Goal: Task Accomplishment & Management: Manage account settings

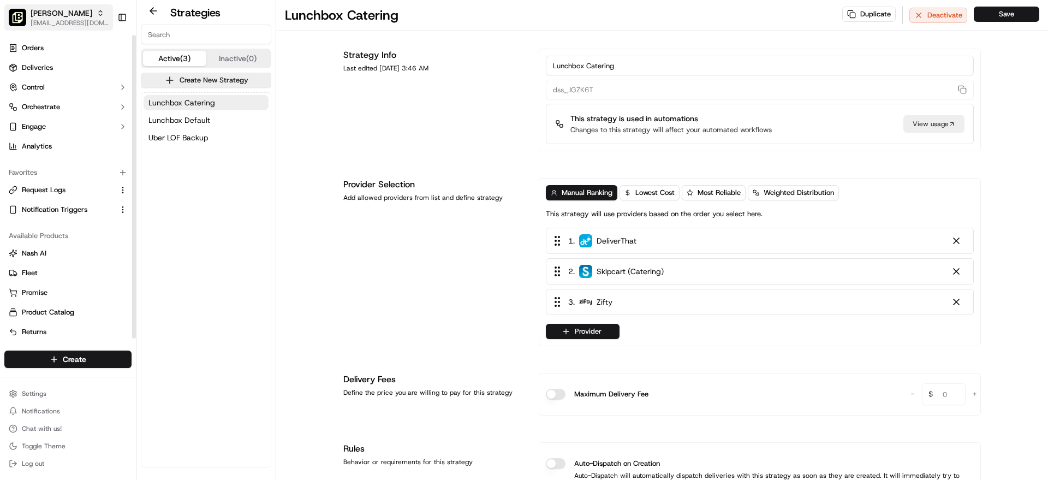
click at [92, 17] on div "Pei Wei - Gainey" at bounding box center [70, 13] width 78 height 11
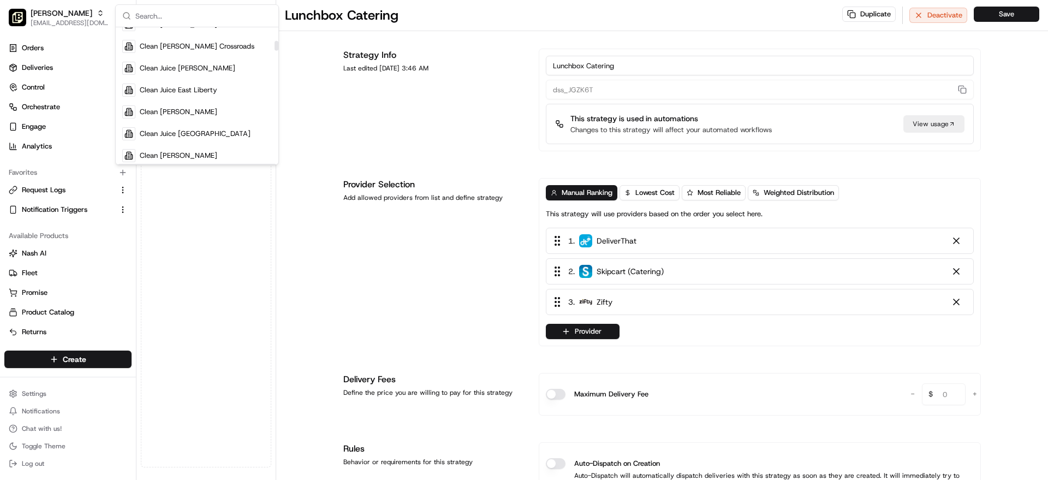
scroll to position [1872, 0]
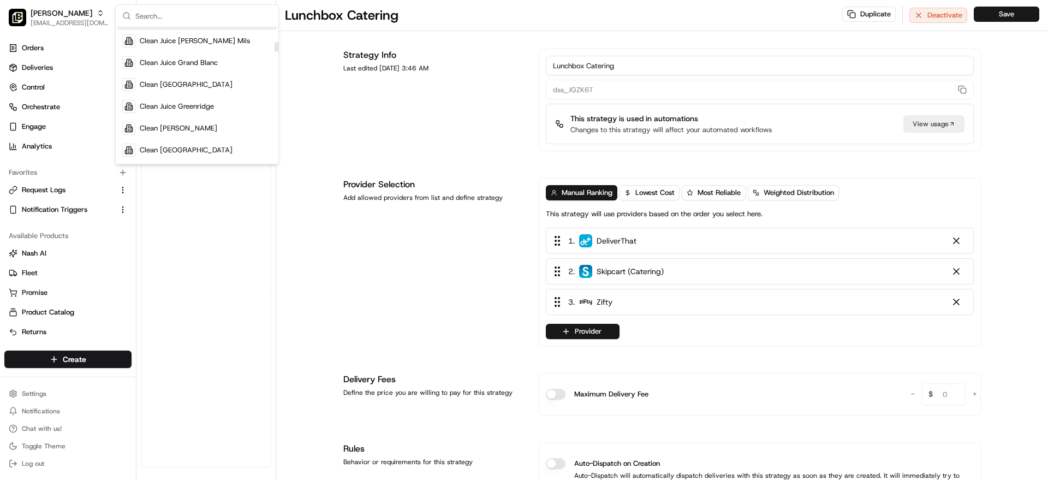
click at [183, 12] on input "text" at bounding box center [203, 16] width 136 height 22
type input "hawaiian"
click at [167, 52] on div "Hawaiian Bros (Glendale_AZ_Bell Rd)" at bounding box center [197, 63] width 158 height 22
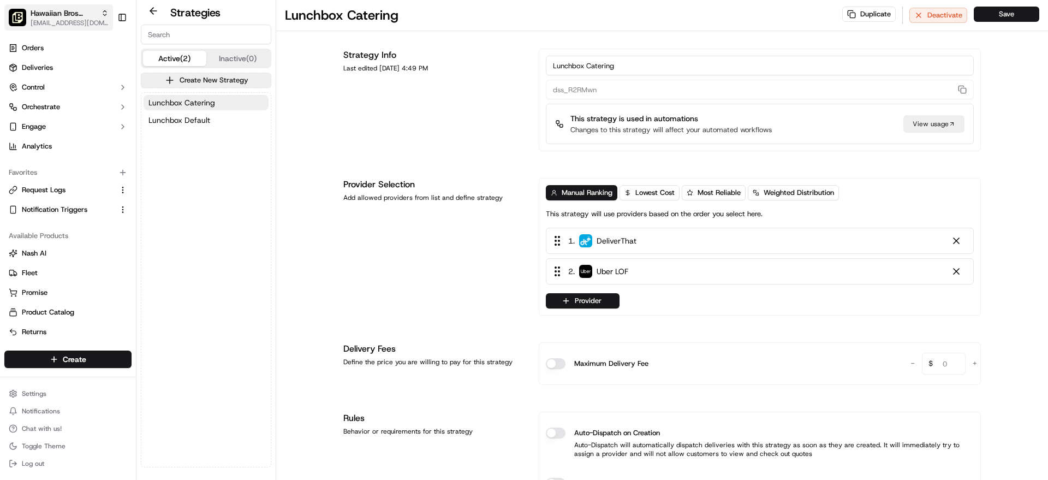
click at [91, 6] on button "Hawaiian Bros (Glendale_AZ_Bell Rd) onboard@lunchbox.io" at bounding box center [58, 17] width 109 height 26
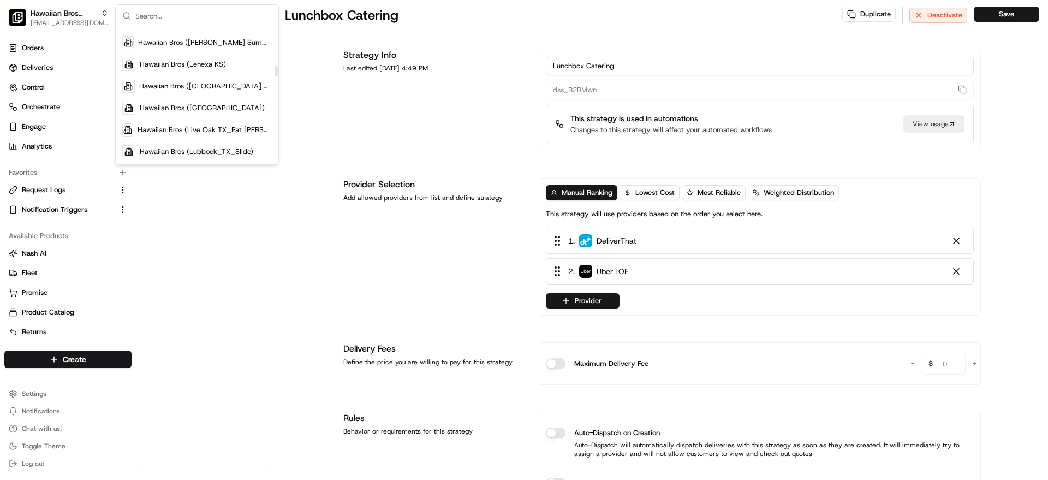
scroll to position [5011, 0]
click at [224, 104] on div "Hawaiian Bros (Liberty MO)" at bounding box center [197, 110] width 158 height 22
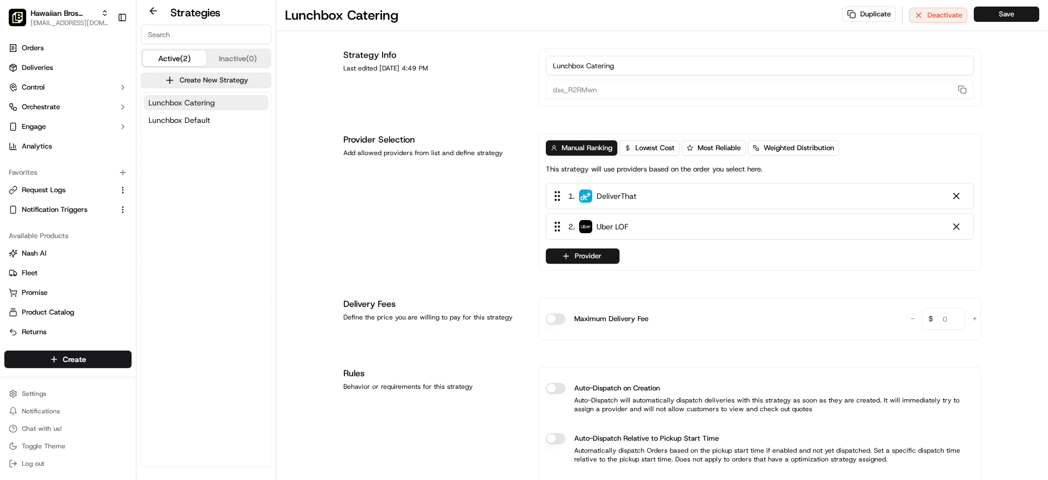
click at [226, 108] on button "Lunchbox Catering" at bounding box center [206, 102] width 125 height 15
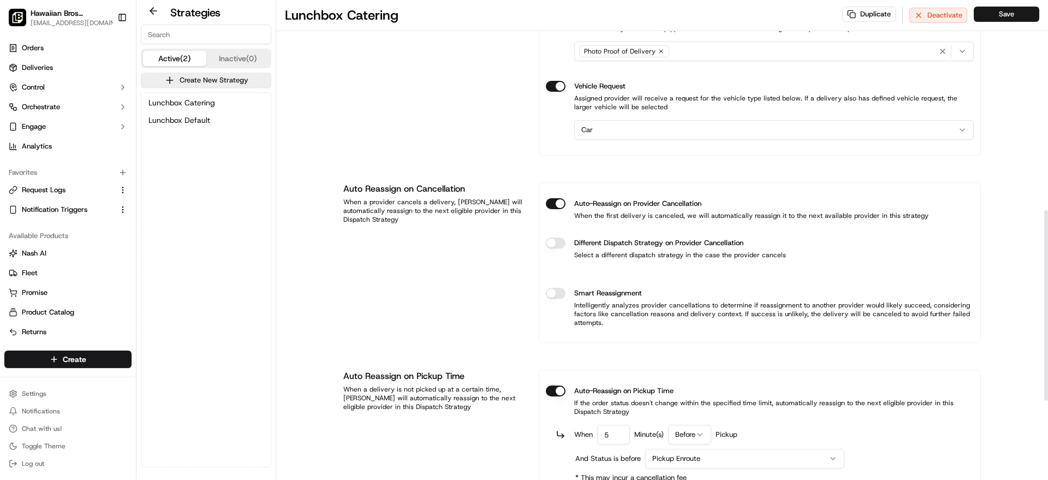
scroll to position [528, 0]
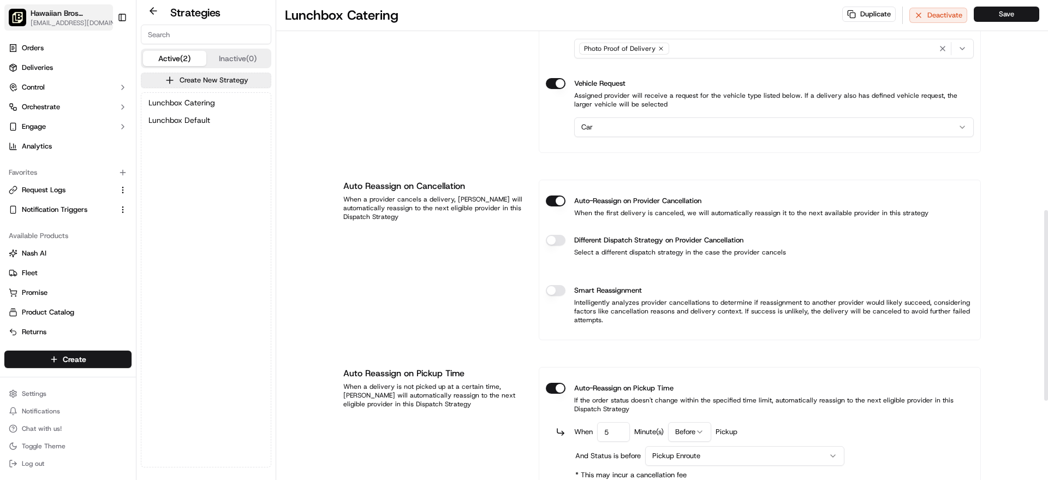
click at [97, 8] on div "Hawaiian Bros (Liberty MO)" at bounding box center [77, 13] width 93 height 11
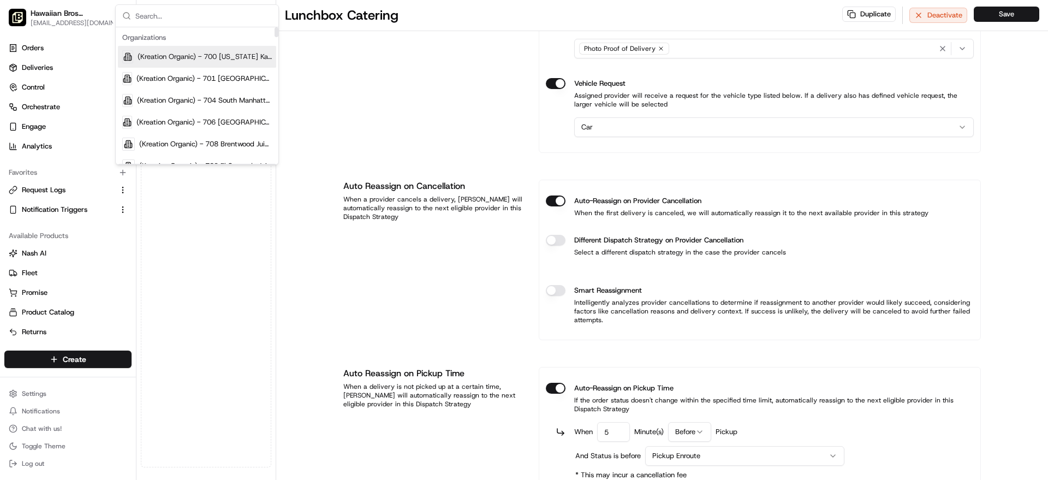
click at [194, 13] on input "text" at bounding box center [203, 16] width 136 height 22
type input "haw"
click at [182, 128] on div "Hawaiian Bros (Austin TX)" at bounding box center [197, 122] width 158 height 22
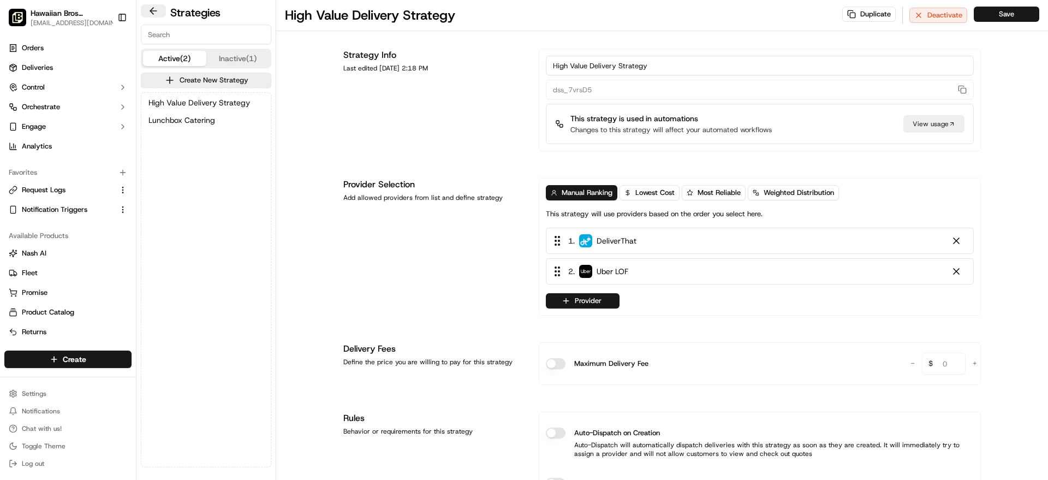
click at [152, 10] on button at bounding box center [153, 10] width 25 height 13
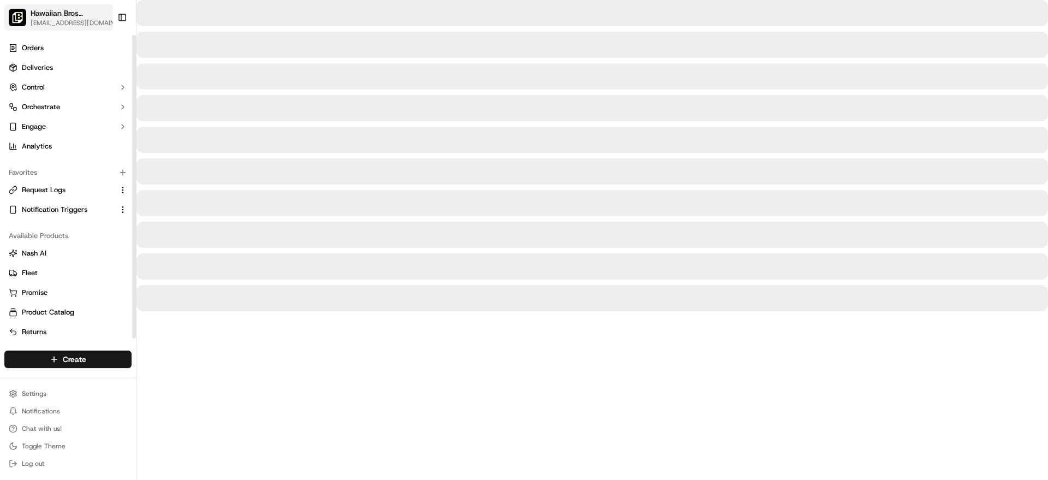
click at [118, 14] on icon "button" at bounding box center [119, 15] width 3 height 2
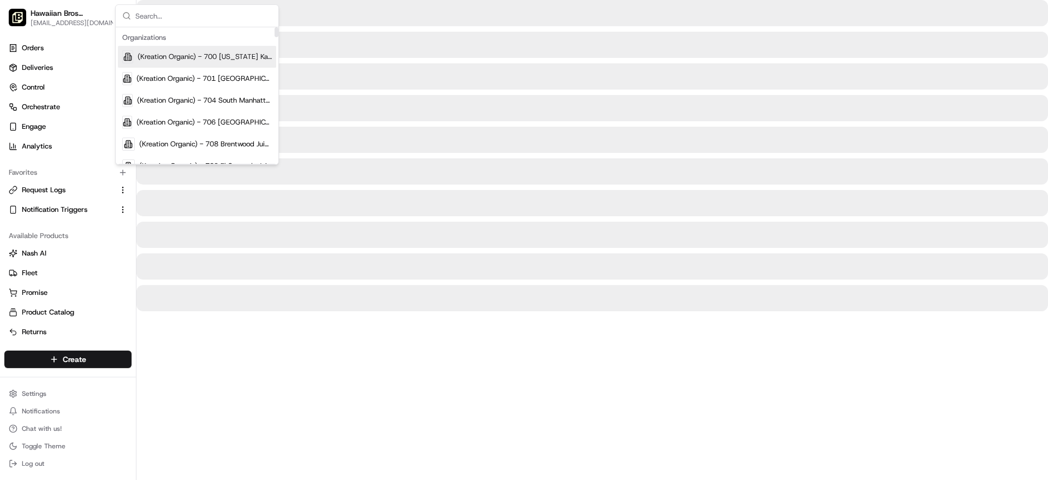
click at [195, 16] on input "text" at bounding box center [203, 16] width 136 height 22
type input "t"
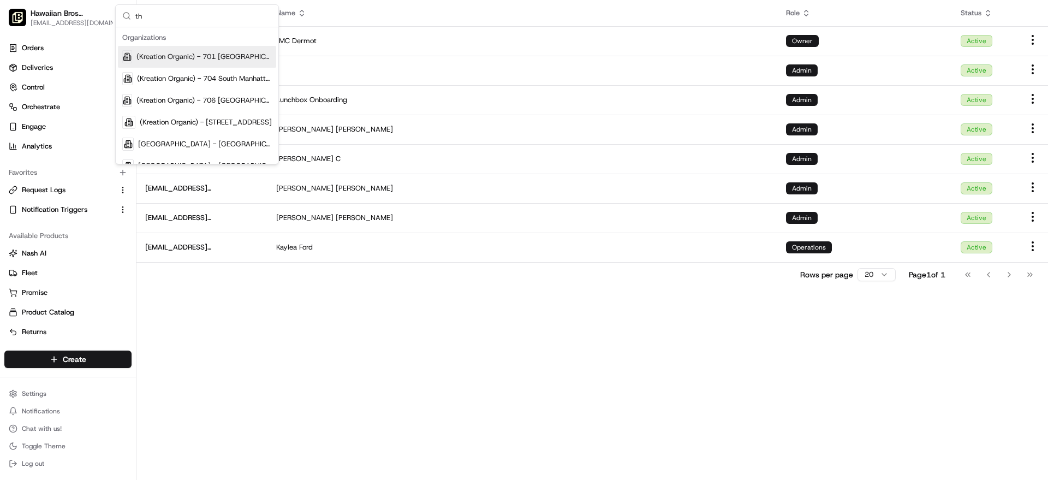
type input "t"
type input "hawa"
click at [198, 123] on span "Hawaiian Bros (Austin TX)" at bounding box center [202, 122] width 125 height 10
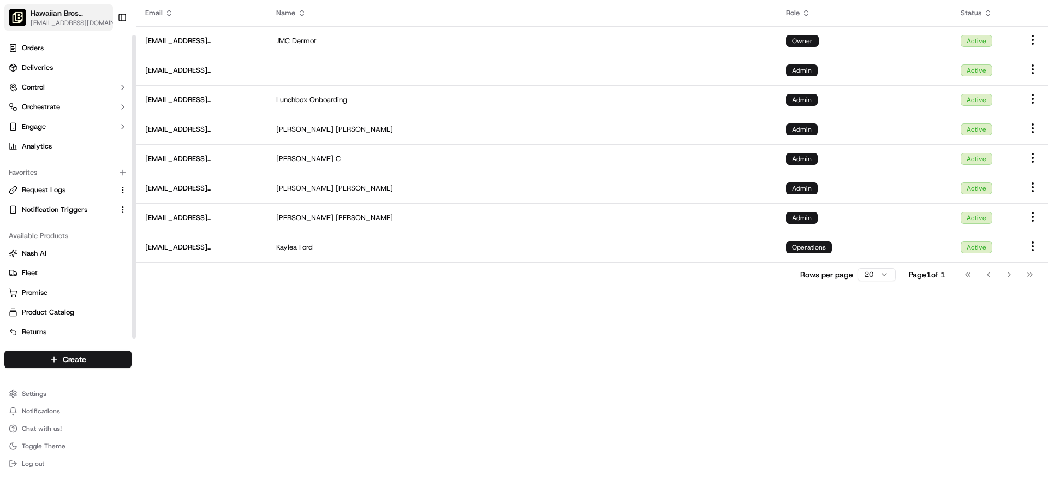
click at [59, 13] on span "Hawaiian Bros (Austin TX)" at bounding box center [71, 13] width 81 height 11
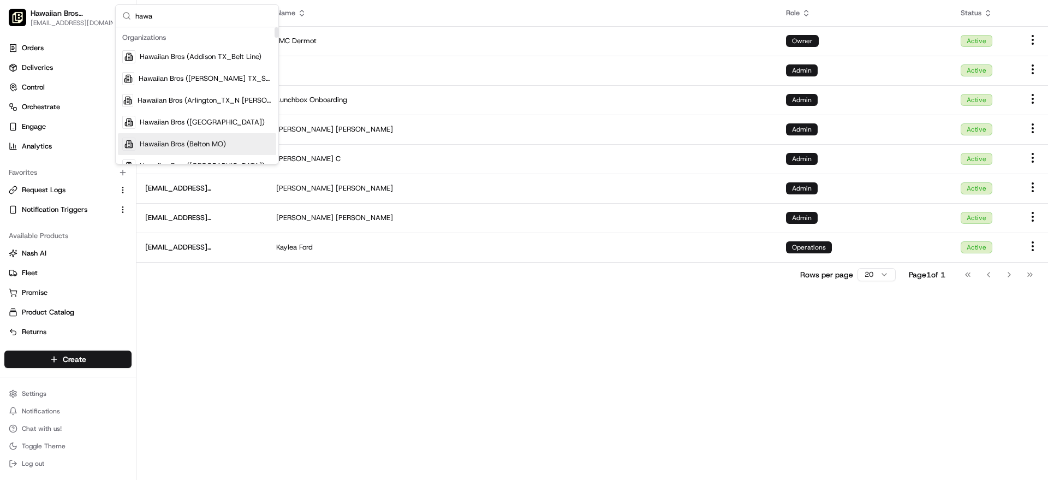
click at [230, 134] on div "Hawaiian Bros (Belton MO)" at bounding box center [197, 144] width 158 height 22
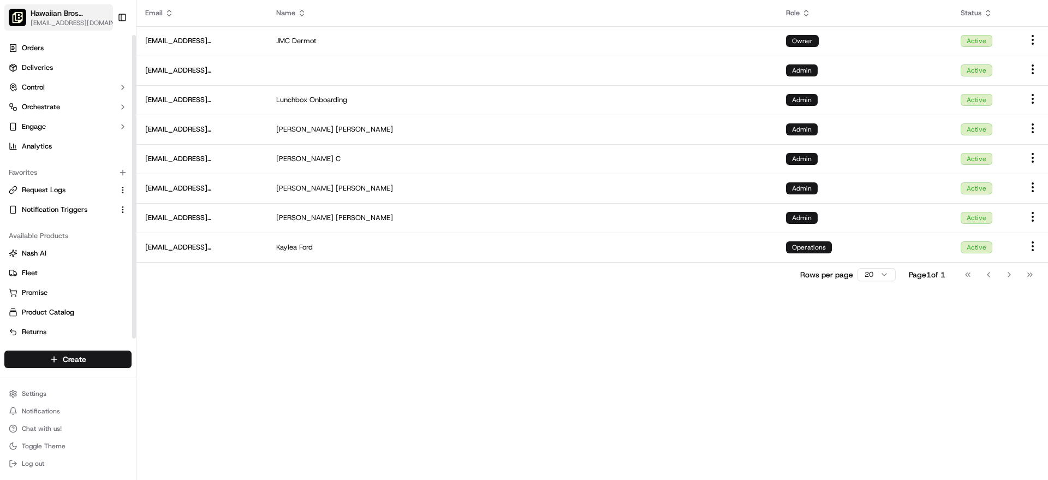
click at [116, 13] on icon "button" at bounding box center [120, 13] width 8 height 8
click at [174, 17] on input "text" at bounding box center [203, 16] width 136 height 22
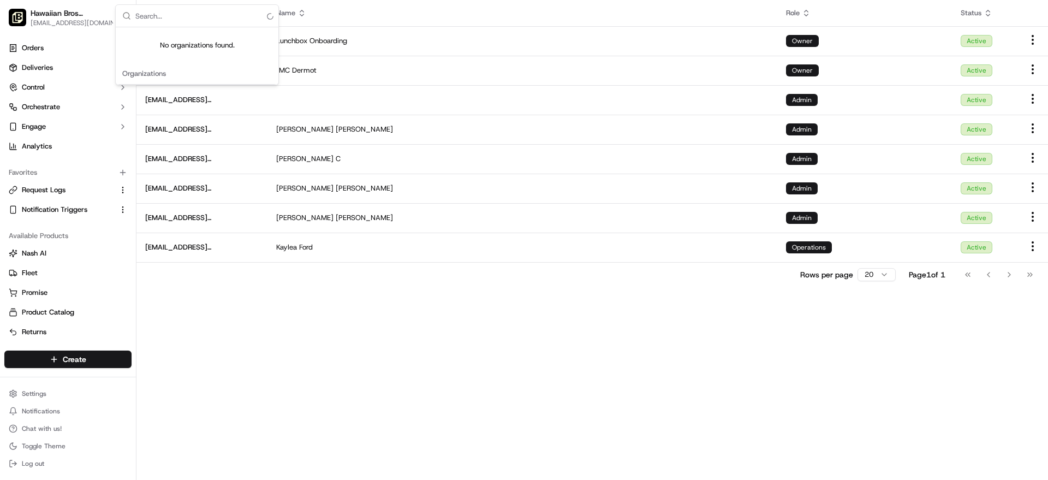
click at [182, 19] on input "text" at bounding box center [203, 16] width 136 height 22
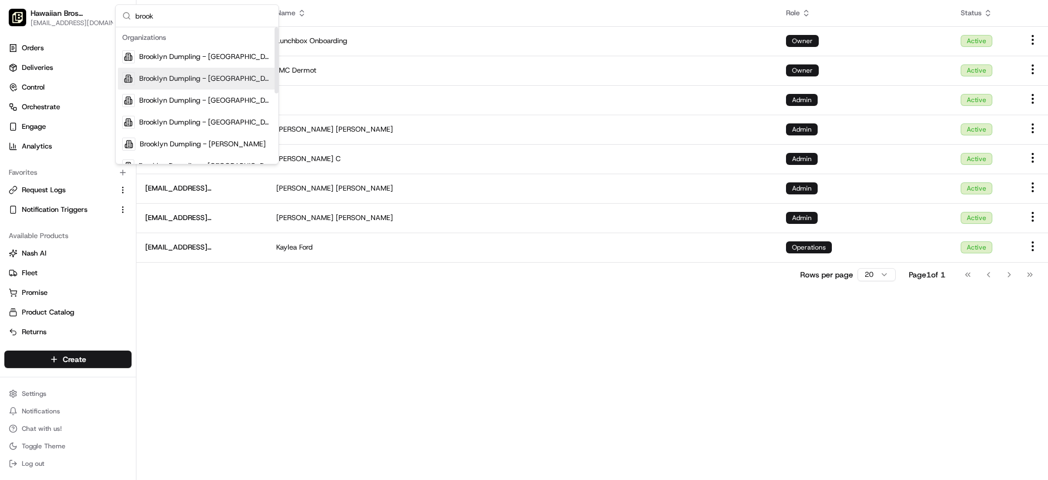
type input "brook"
click at [155, 69] on div "Brooklyn Dumpling - East Village" at bounding box center [197, 79] width 158 height 22
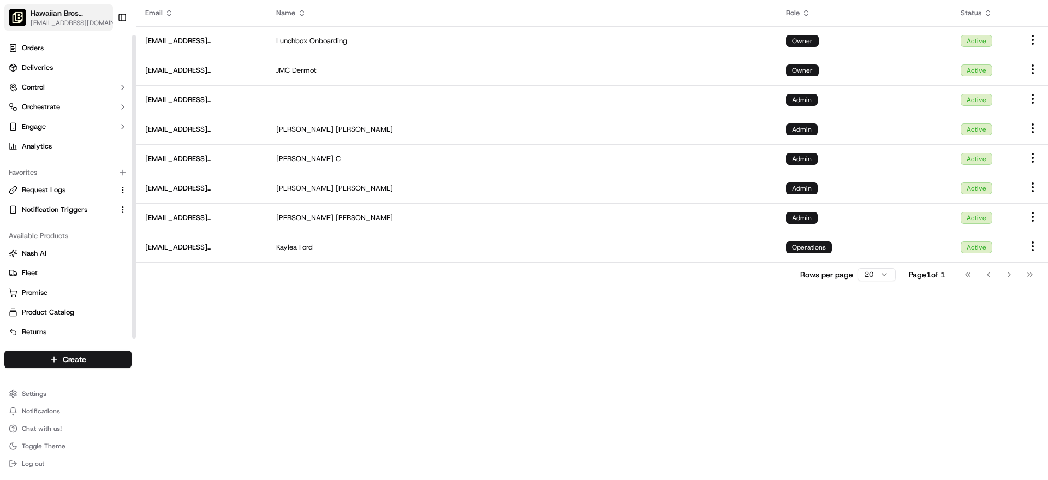
click at [85, 26] on span "[EMAIL_ADDRESS][DOMAIN_NAME]" at bounding box center [77, 23] width 93 height 9
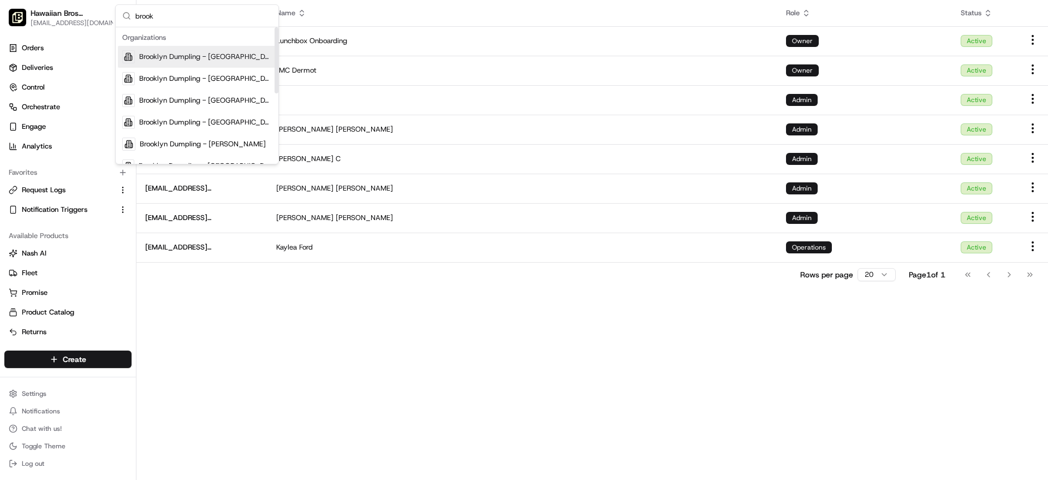
click at [182, 67] on div "Brooklyn Dumpling - Dallas" at bounding box center [197, 57] width 158 height 22
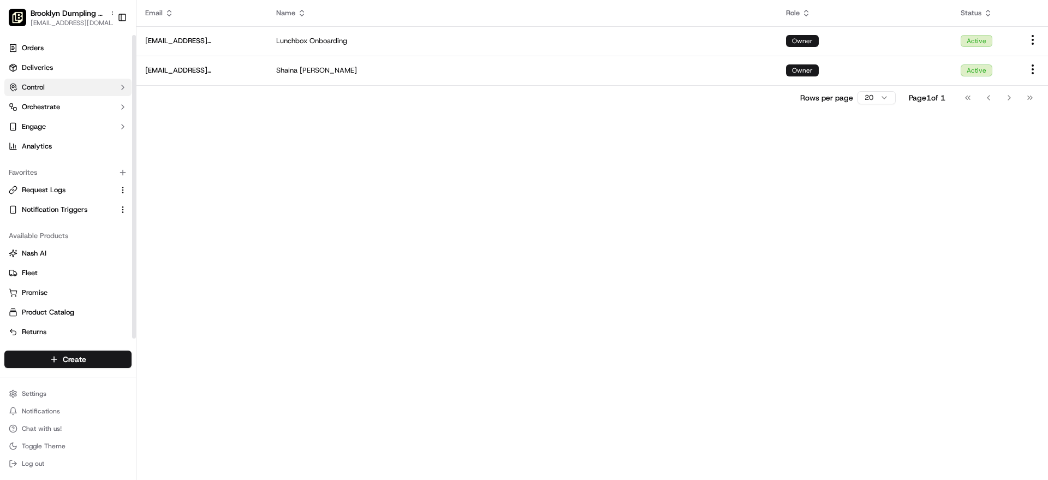
click at [63, 84] on button "Control" at bounding box center [67, 87] width 127 height 17
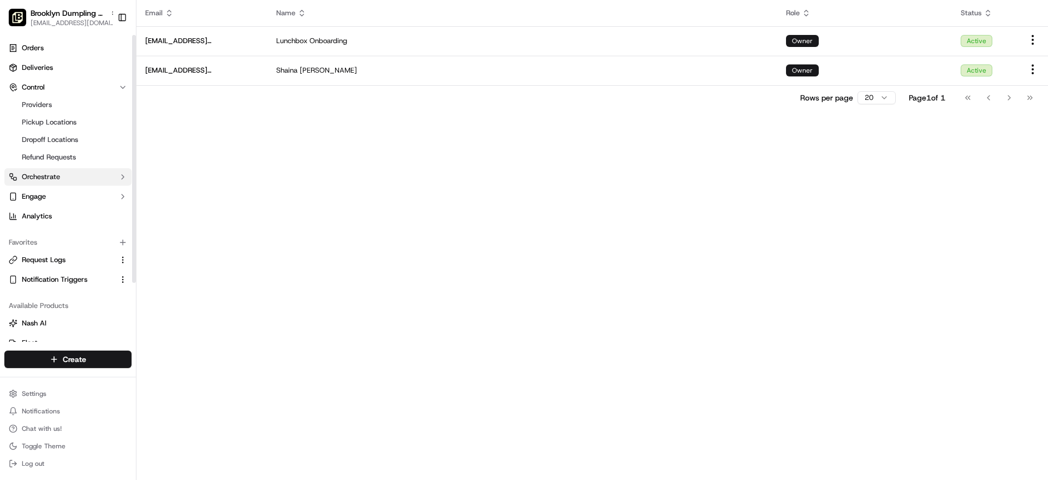
click at [111, 173] on button "Orchestrate" at bounding box center [67, 176] width 127 height 17
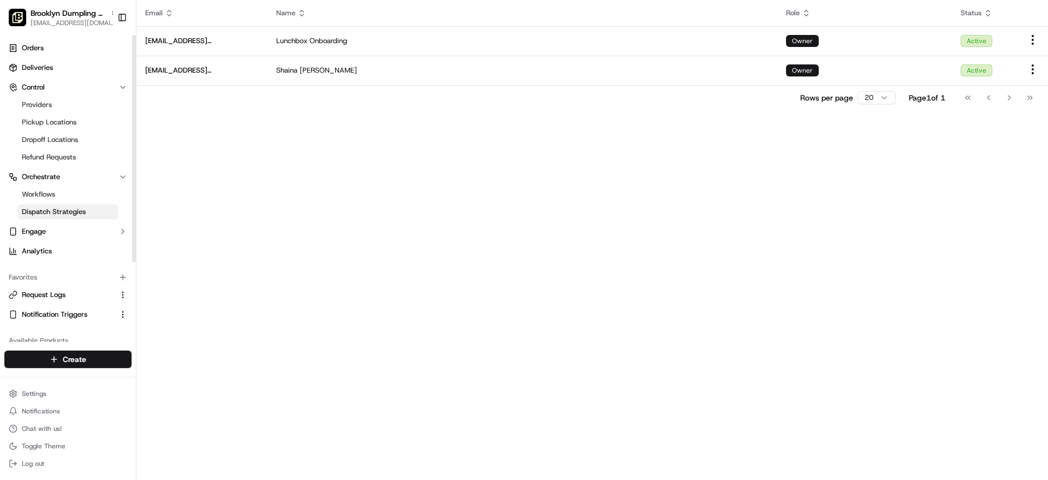
click at [85, 208] on link "Dispatch Strategies" at bounding box center [67, 211] width 101 height 15
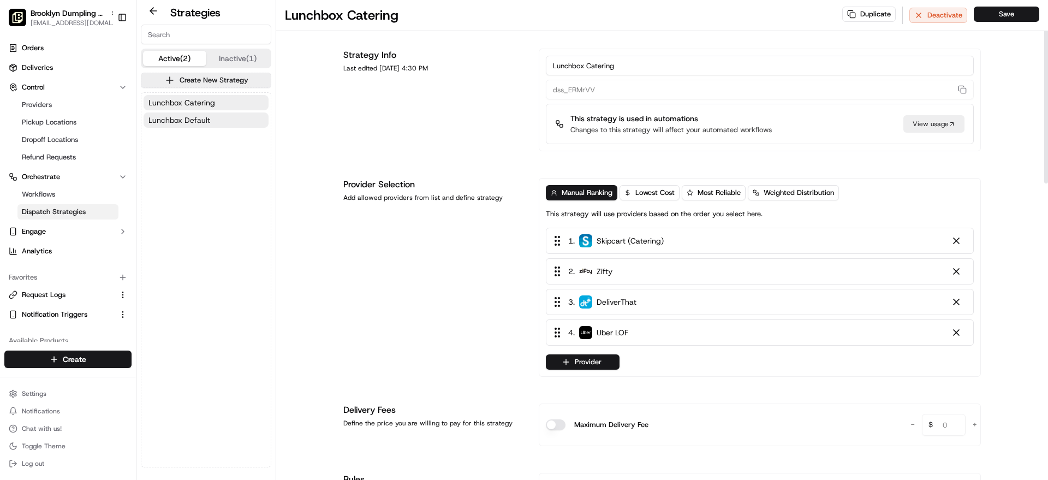
click at [218, 118] on button "Lunchbox Default" at bounding box center [206, 119] width 125 height 15
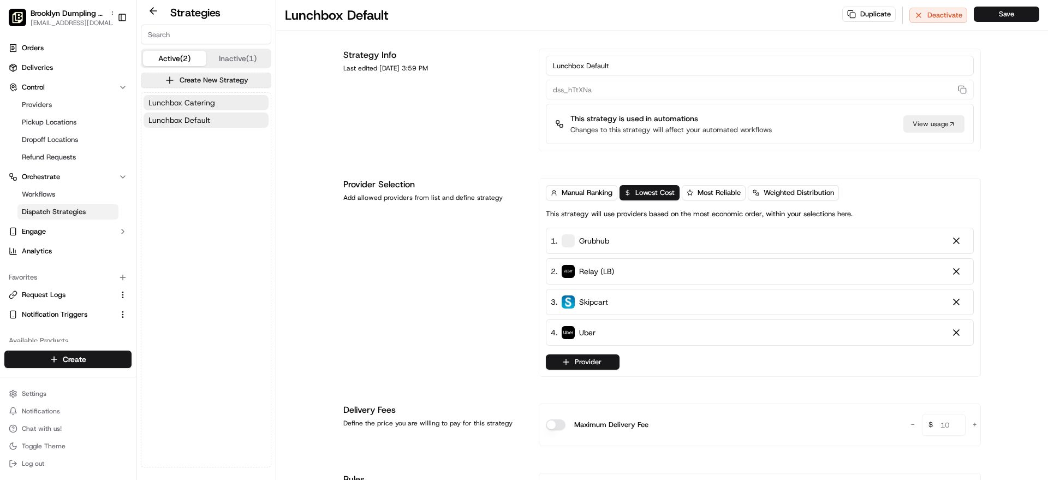
click at [212, 106] on span "Lunchbox Catering" at bounding box center [181, 102] width 67 height 11
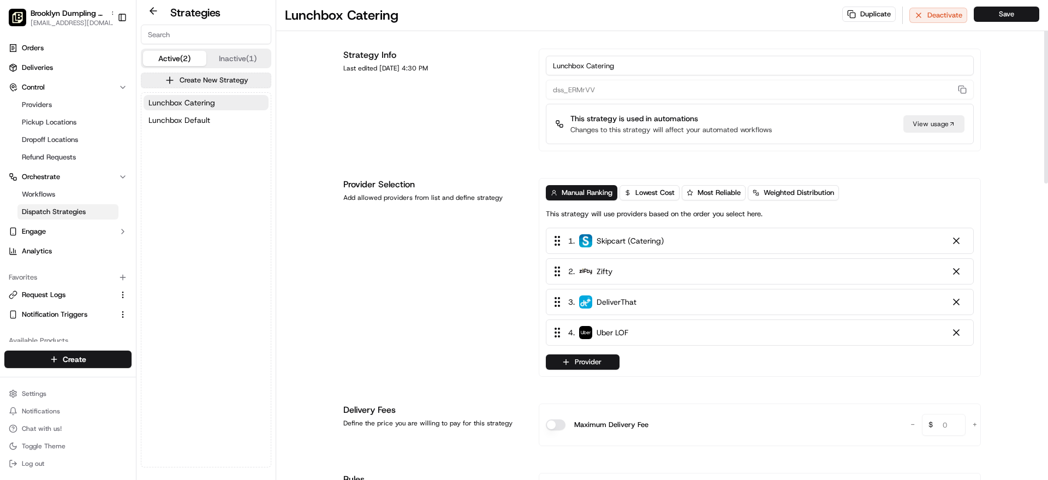
click at [371, 122] on div "Strategy Info Last edited Sep 03, 2025 4:30 PM" at bounding box center [434, 100] width 182 height 103
click at [41, 193] on span "Workflows" at bounding box center [38, 194] width 33 height 10
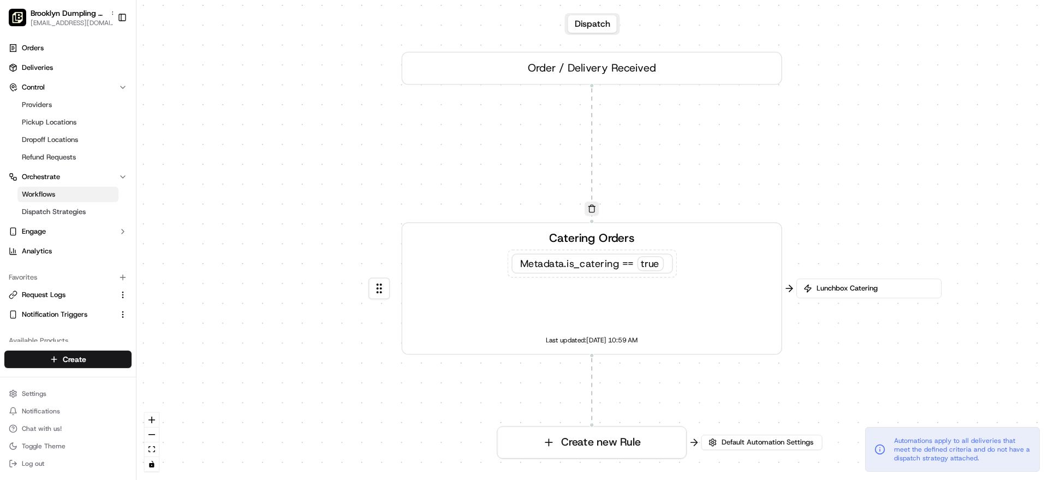
drag, startPoint x: 730, startPoint y: 361, endPoint x: 800, endPoint y: 387, distance: 74.9
click at [800, 387] on div "0 0 Order / Delivery Received Catering Orders Metadata .is_catering == true Las…" at bounding box center [591, 240] width 911 height 480
click at [57, 210] on span "Dispatch Strategies" at bounding box center [54, 212] width 64 height 10
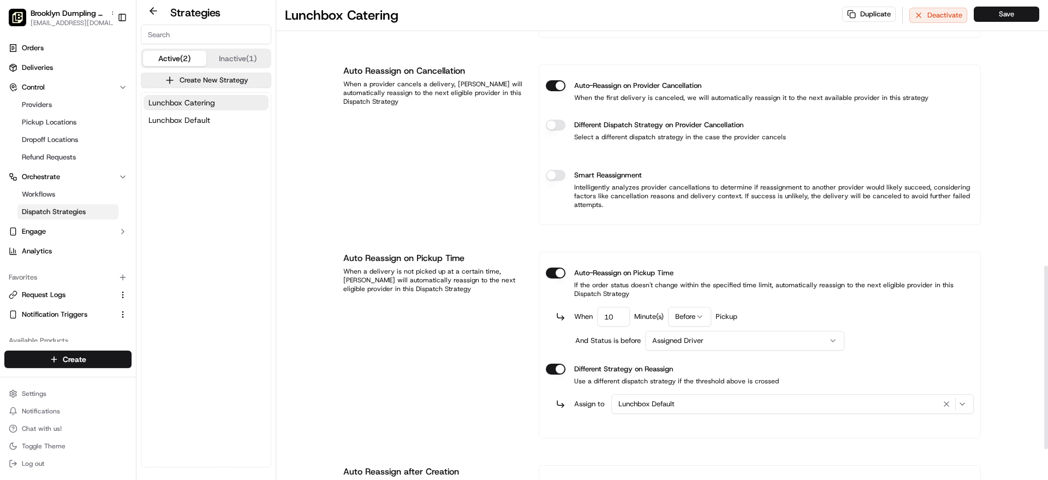
scroll to position [753, 0]
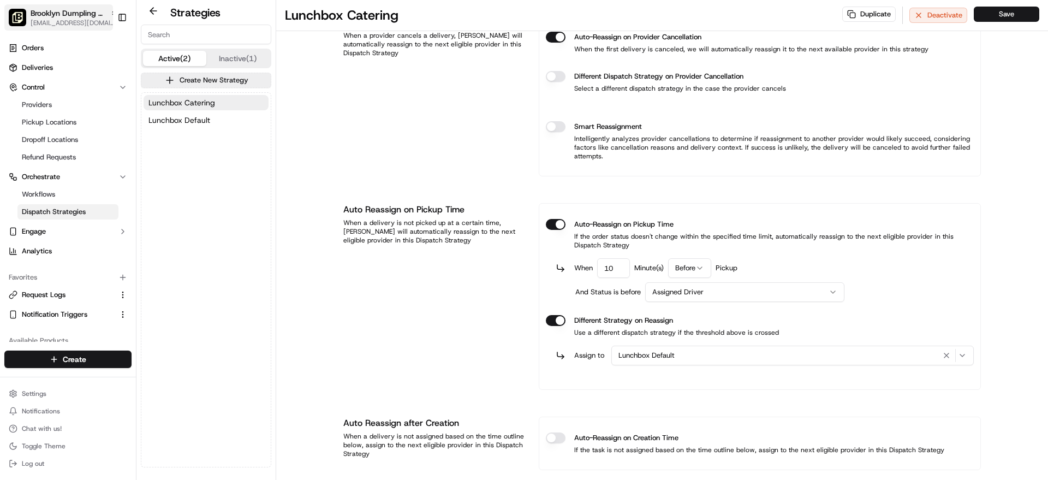
click at [72, 16] on span "Brooklyn Dumpling - East Village" at bounding box center [68, 13] width 75 height 11
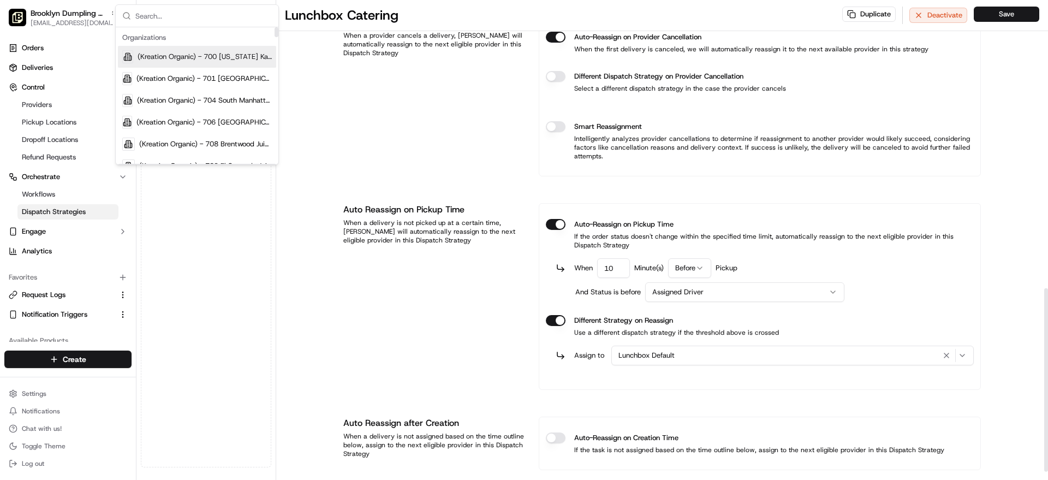
click at [405, 137] on div "Auto Reassign on Cancellation When a provider cancels a delivery, Nash will aut…" at bounding box center [434, 96] width 182 height 160
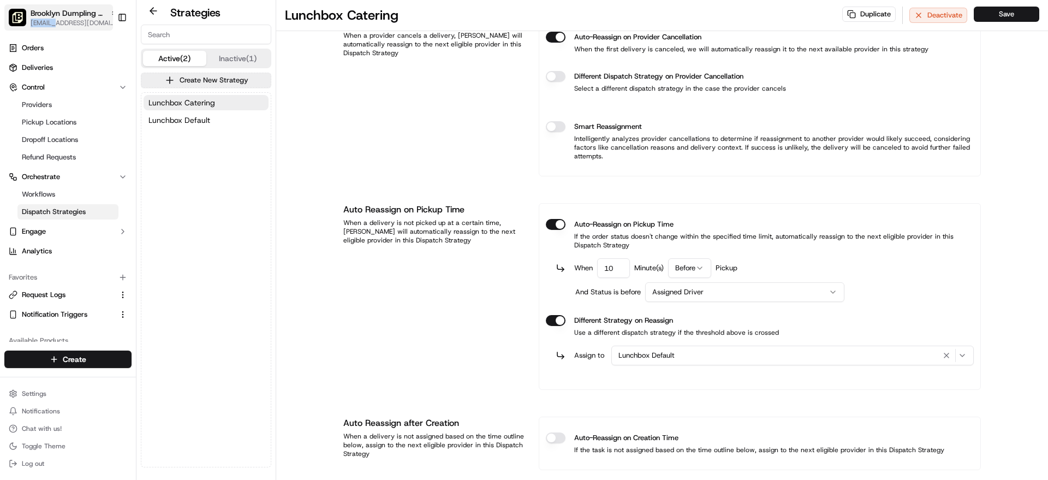
click at [80, 23] on span "[EMAIL_ADDRESS][DOMAIN_NAME]" at bounding box center [74, 23] width 87 height 9
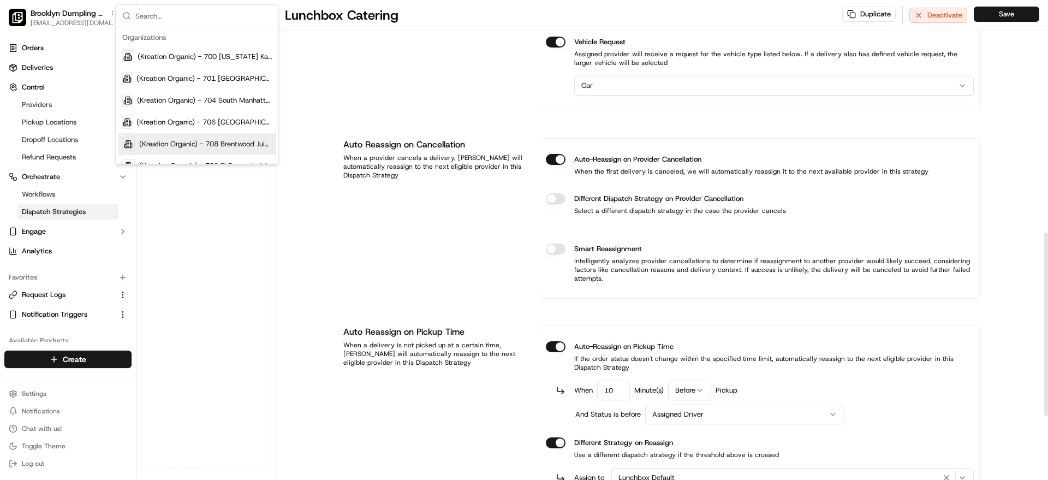
scroll to position [604, 0]
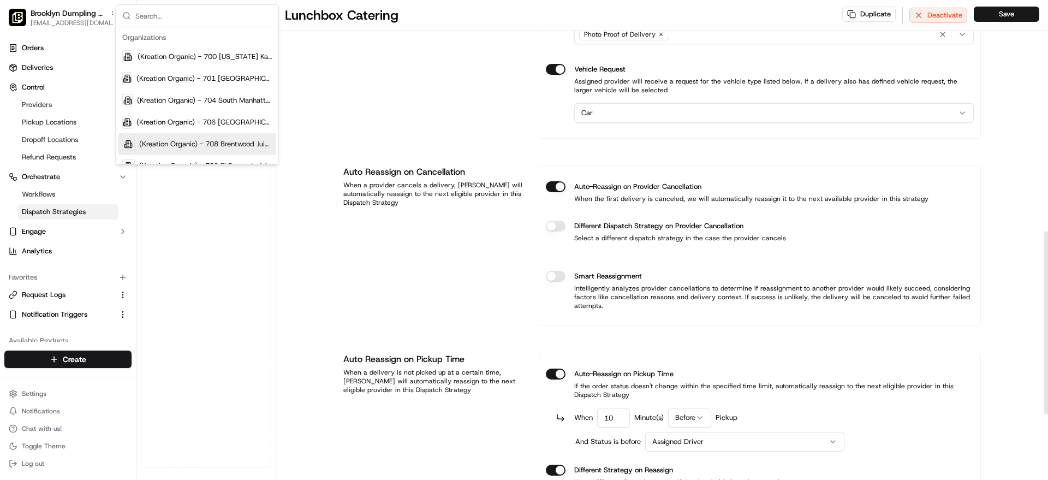
click at [413, 279] on div "Auto Reassign on Cancellation When a provider cancels a delivery, Nash will aut…" at bounding box center [434, 245] width 182 height 160
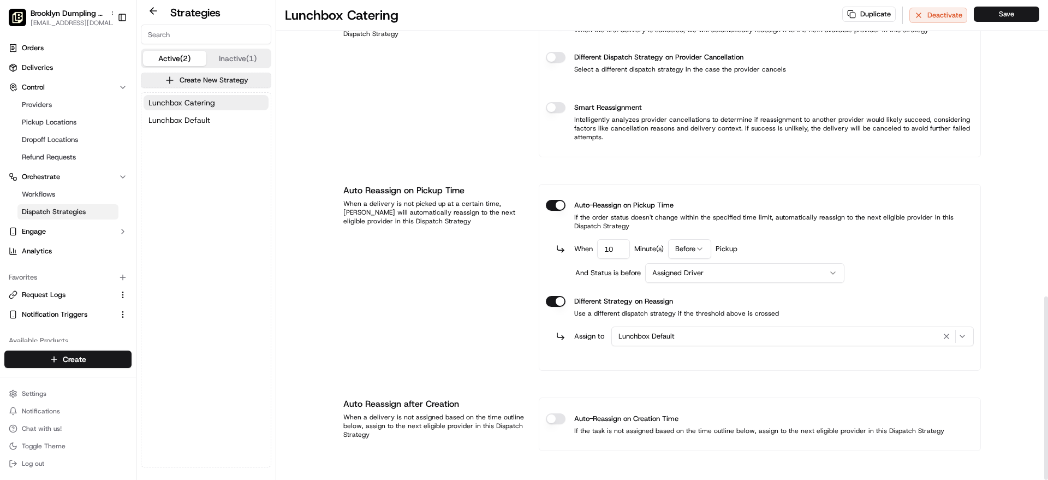
scroll to position [774, 0]
click at [563, 297] on button "Different Strategy on Reassign" at bounding box center [556, 299] width 20 height 11
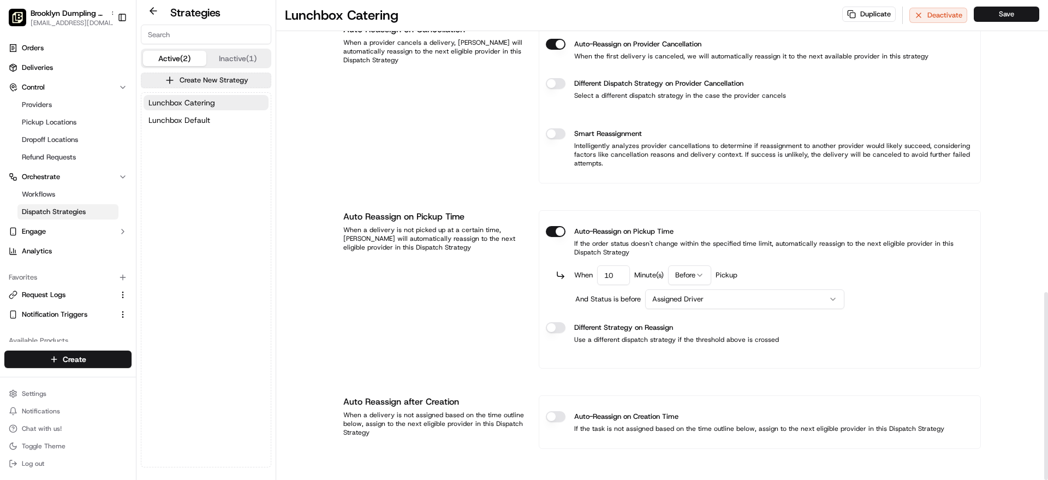
scroll to position [746, 0]
click at [996, 19] on button "Save" at bounding box center [1006, 14] width 65 height 15
click at [1016, 16] on button "Save" at bounding box center [1006, 14] width 65 height 15
click at [1017, 8] on button "Save" at bounding box center [1006, 14] width 65 height 15
click at [65, 26] on span "[EMAIL_ADDRESS][DOMAIN_NAME]" at bounding box center [74, 23] width 87 height 9
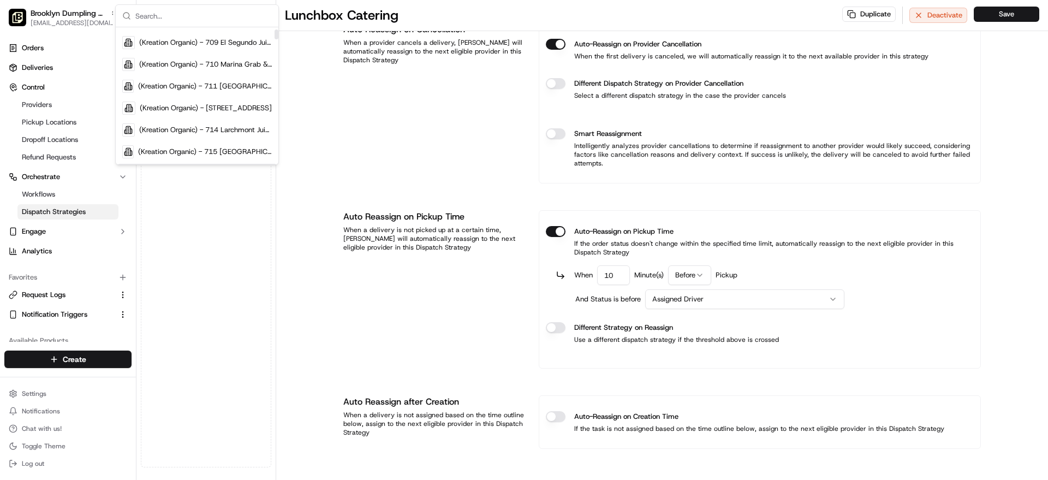
scroll to position [0, 0]
click at [191, 7] on input "text" at bounding box center [203, 16] width 136 height 22
type input "brook"
click at [188, 52] on span "Brooklyn Dumpling - Dallas" at bounding box center [205, 57] width 133 height 10
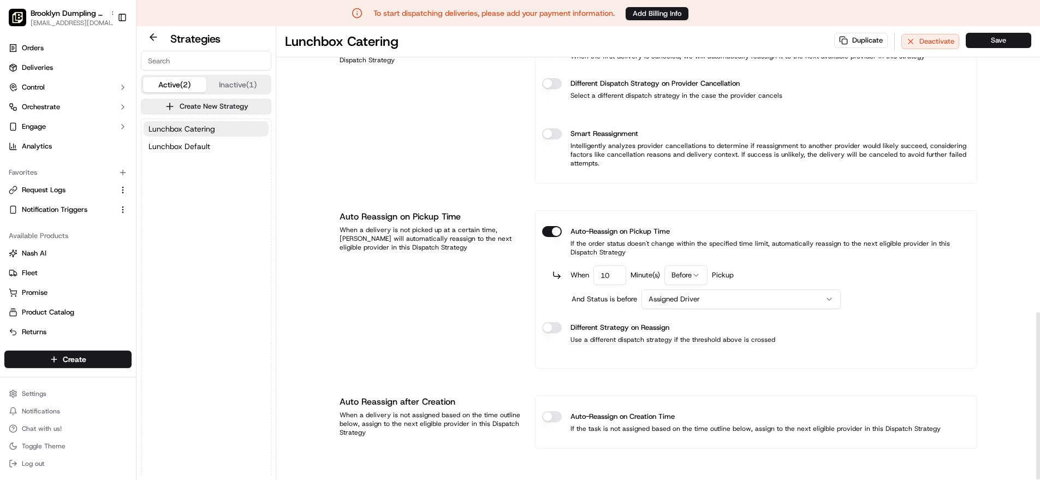
scroll to position [2, 0]
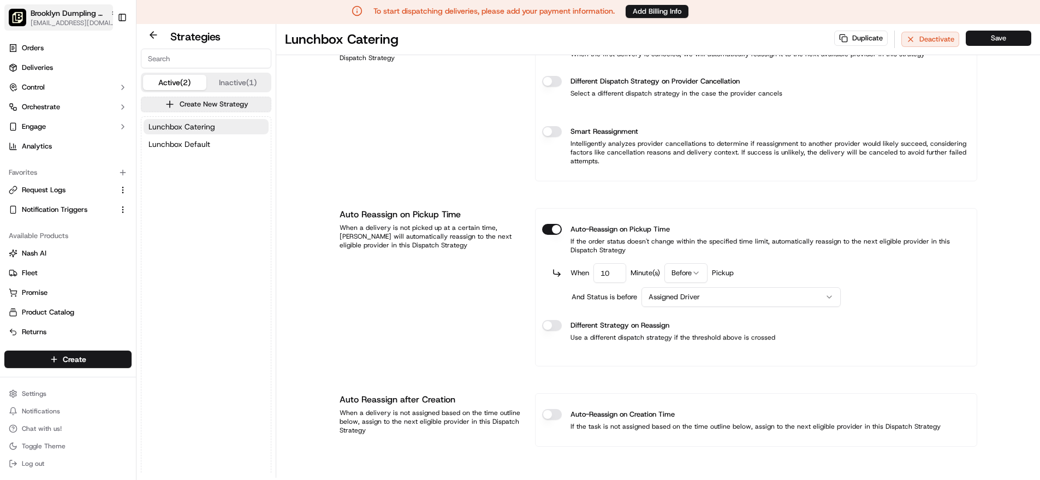
click at [96, 21] on span "[EMAIL_ADDRESS][DOMAIN_NAME]" at bounding box center [74, 23] width 87 height 9
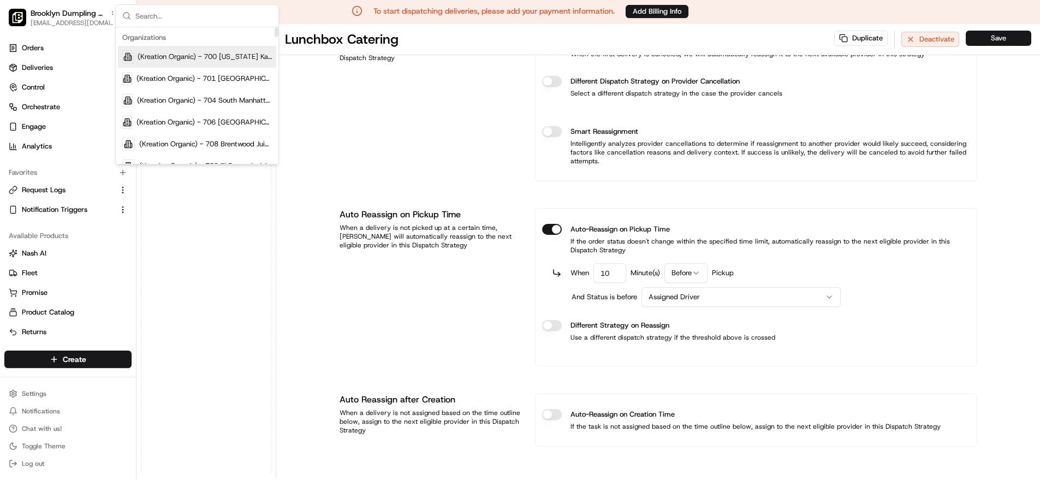
click at [179, 21] on input "text" at bounding box center [203, 16] width 136 height 22
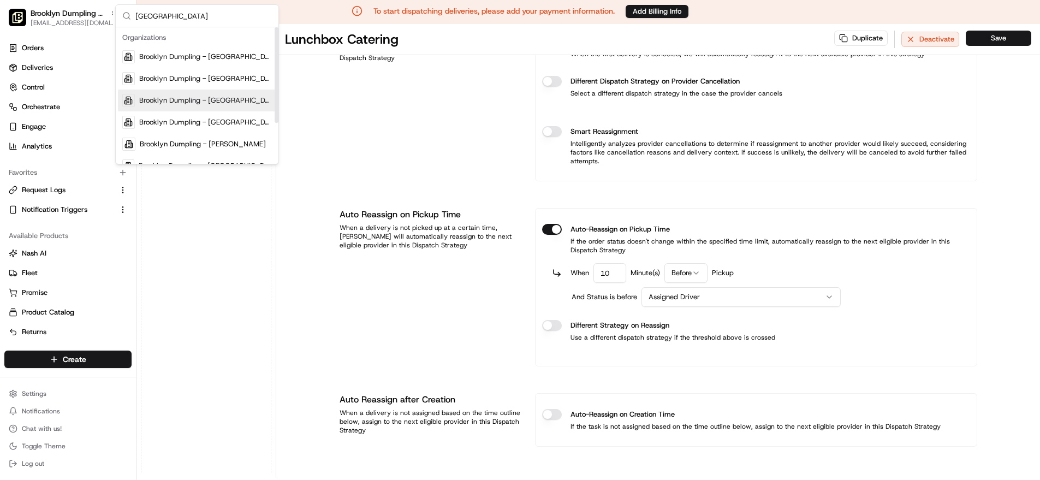
type input "brooklyn"
click at [176, 99] on span "Brooklyn Dumpling - Garden City" at bounding box center [205, 101] width 133 height 10
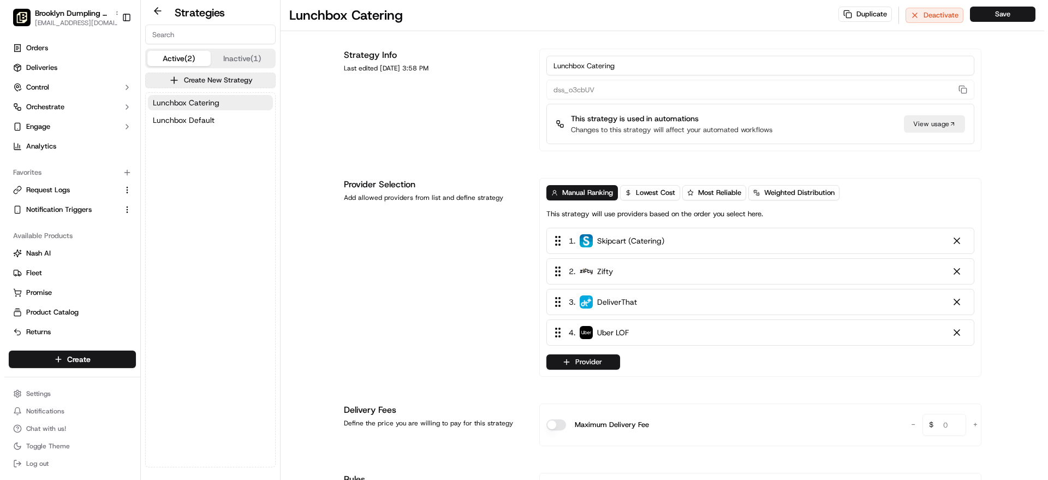
scroll to position [0, 0]
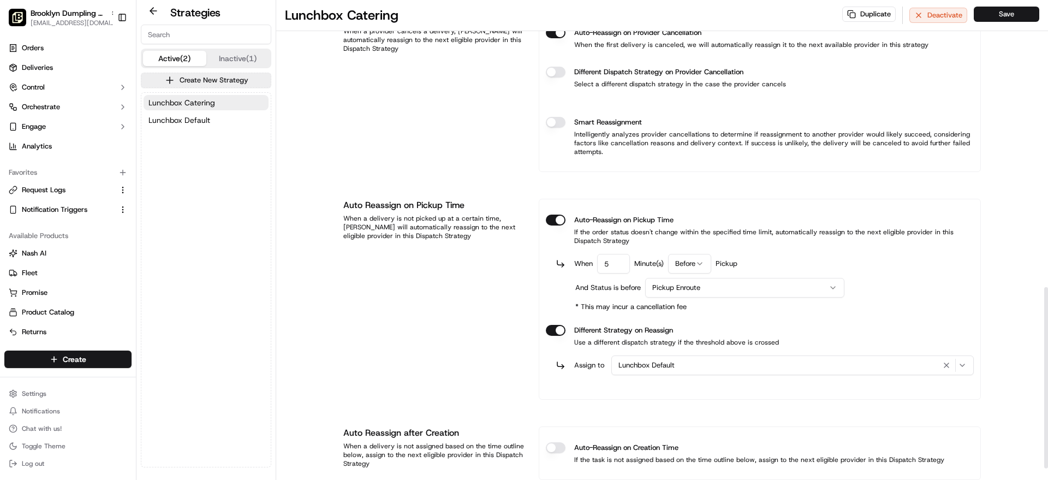
scroll to position [759, 0]
click at [561, 330] on button "Different Strategy on Reassign" at bounding box center [556, 329] width 20 height 11
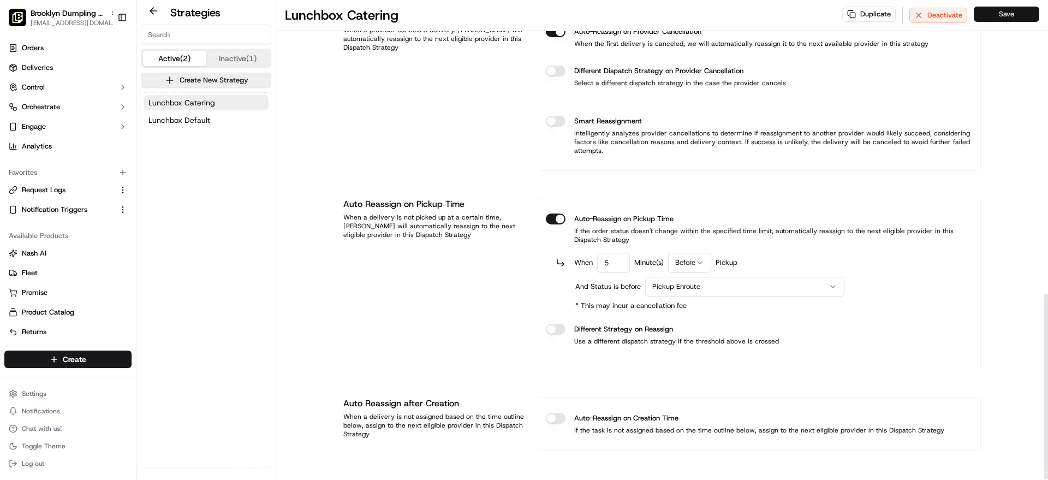
click at [1006, 10] on button "Save" at bounding box center [1006, 14] width 65 height 15
click at [88, 15] on span "Brooklyn Dumpling - Garden City" at bounding box center [68, 13] width 75 height 11
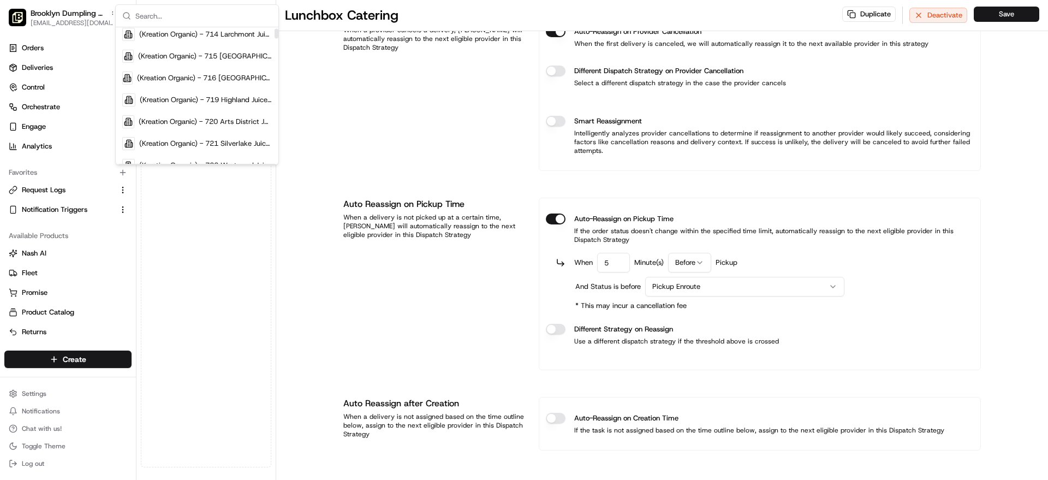
scroll to position [283, 0]
click at [196, 16] on input "text" at bounding box center [203, 16] width 136 height 22
type input "brook"
click at [205, 98] on span "Brooklyn Dumpling - Garden City" at bounding box center [205, 101] width 133 height 10
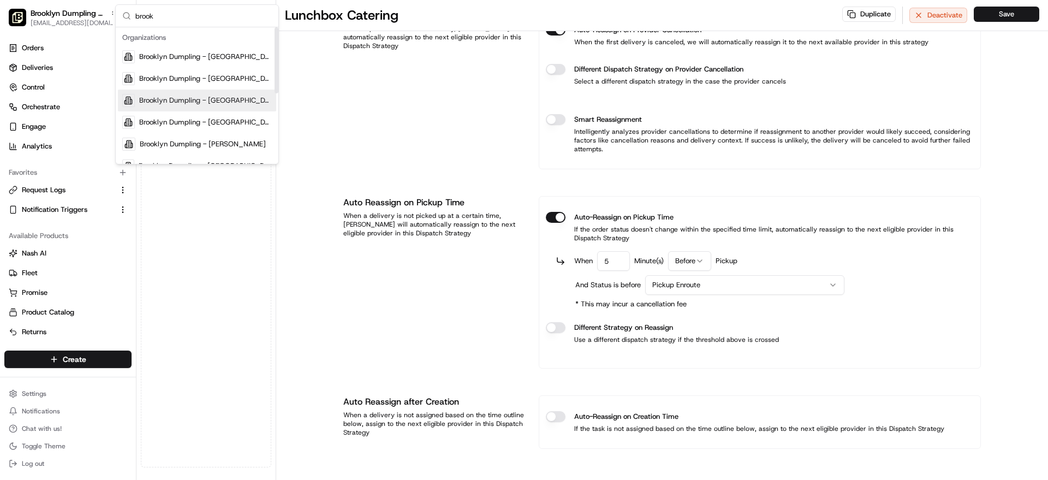
scroll to position [714, 0]
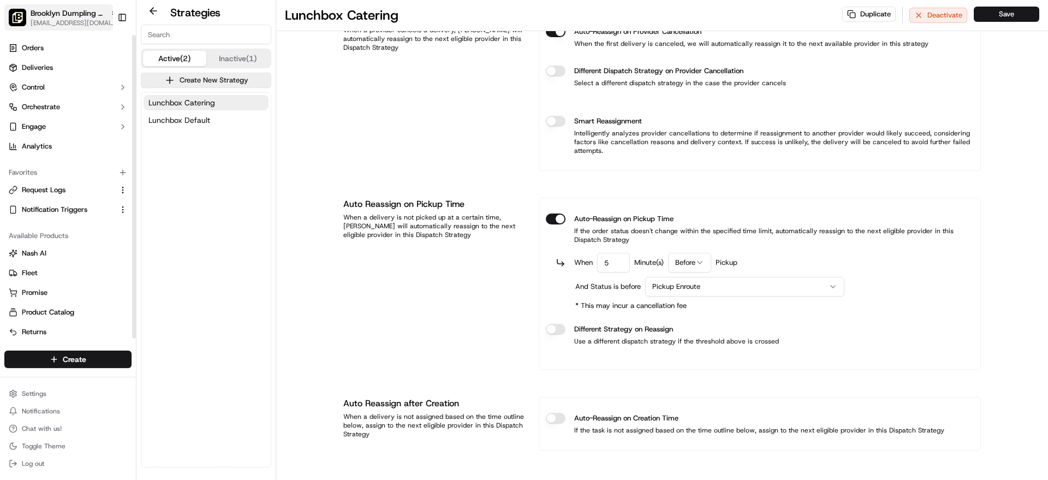
click at [93, 19] on span "[EMAIL_ADDRESS][DOMAIN_NAME]" at bounding box center [74, 23] width 87 height 9
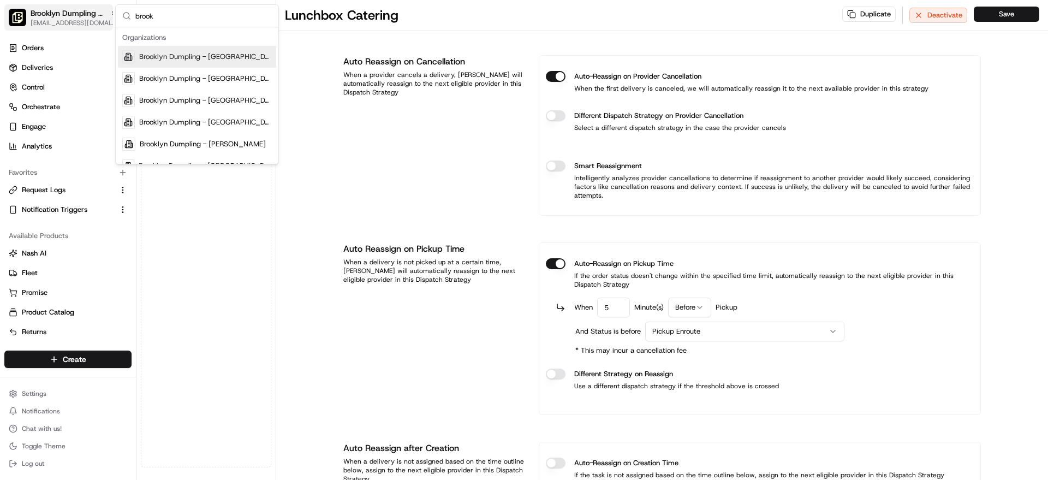
scroll to position [759, 0]
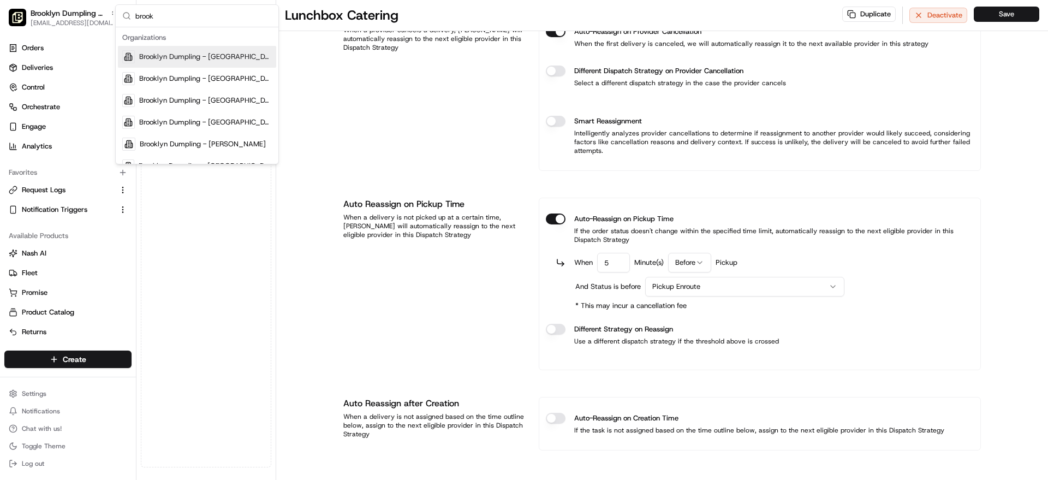
click at [231, 116] on div "Brooklyn Dumpling - Miami Central" at bounding box center [197, 122] width 158 height 22
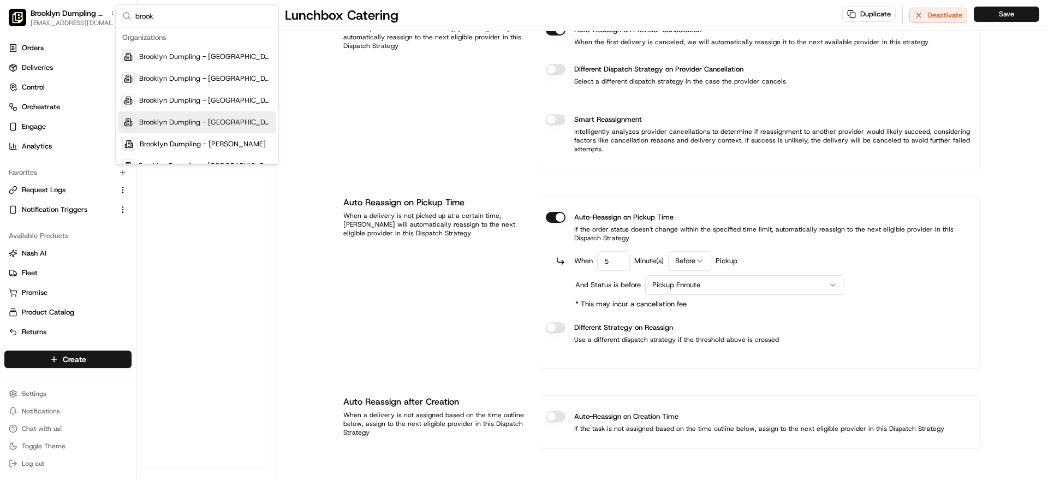
scroll to position [5, 0]
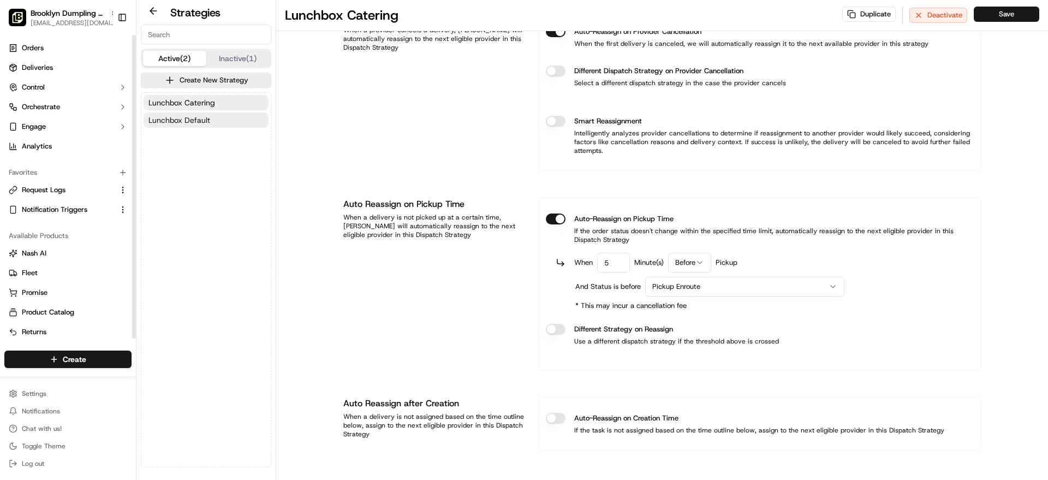
click at [229, 126] on button "Lunchbox Default" at bounding box center [206, 119] width 125 height 15
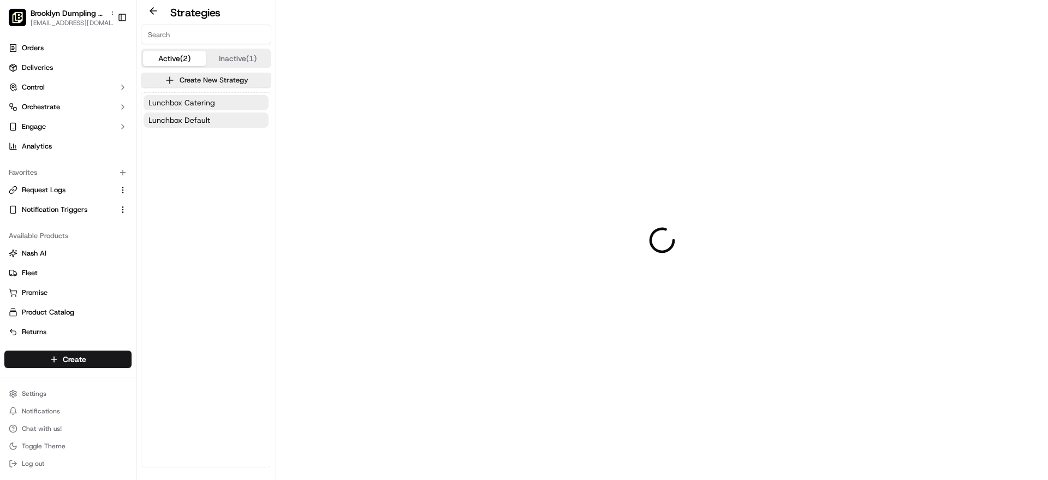
click at [208, 106] on span "Lunchbox Catering" at bounding box center [181, 102] width 67 height 11
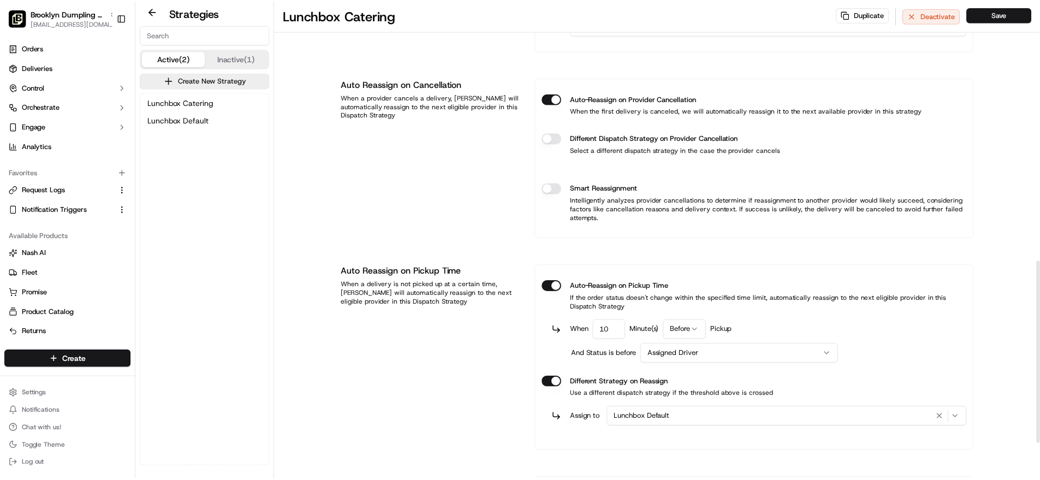
scroll to position [724, 0]
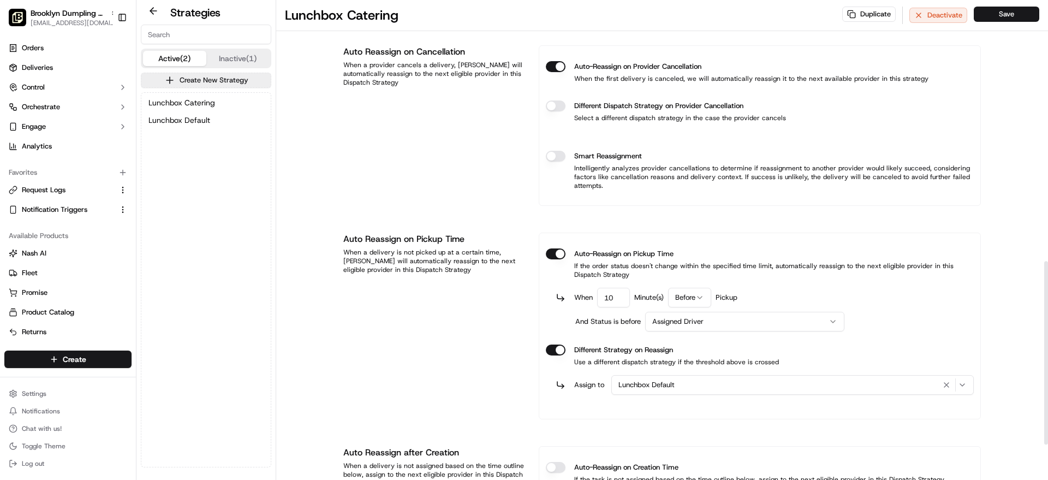
click at [555, 320] on div "When 10 Minute(s) Before Pickup And Status is before Assigned Driver" at bounding box center [760, 310] width 428 height 44
click at [557, 322] on div "When 10 Minute(s) Before Pickup And Status is before Assigned Driver" at bounding box center [760, 310] width 428 height 44
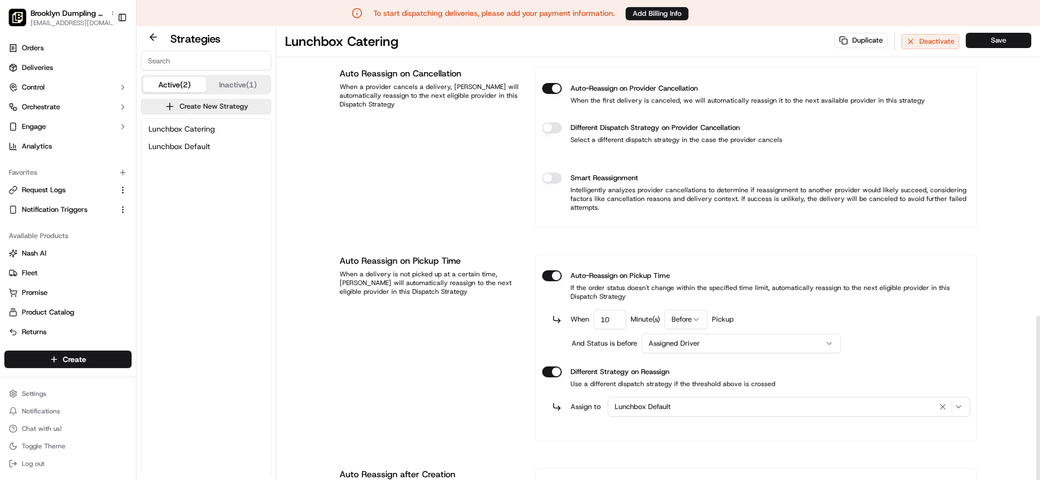
scroll to position [801, 0]
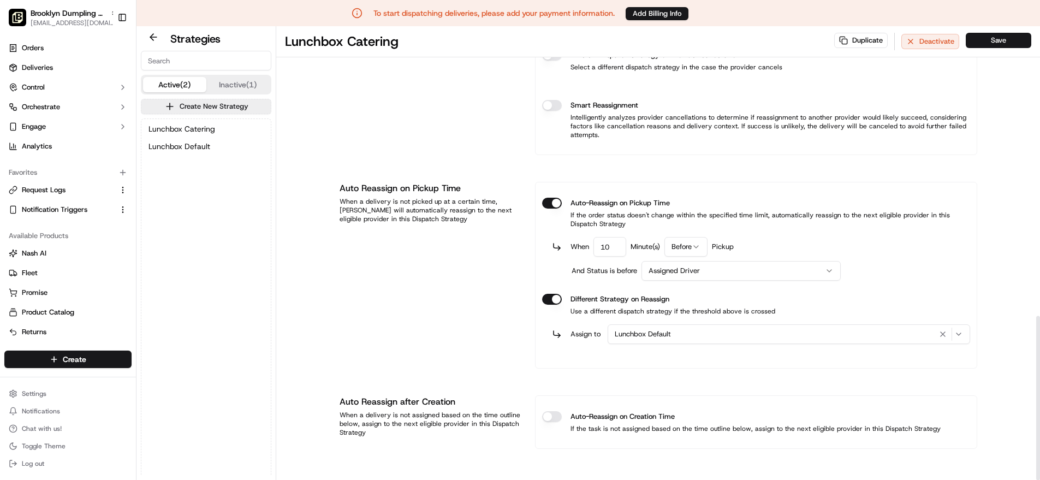
click at [555, 296] on button "Different Strategy on Reassign" at bounding box center [552, 299] width 20 height 11
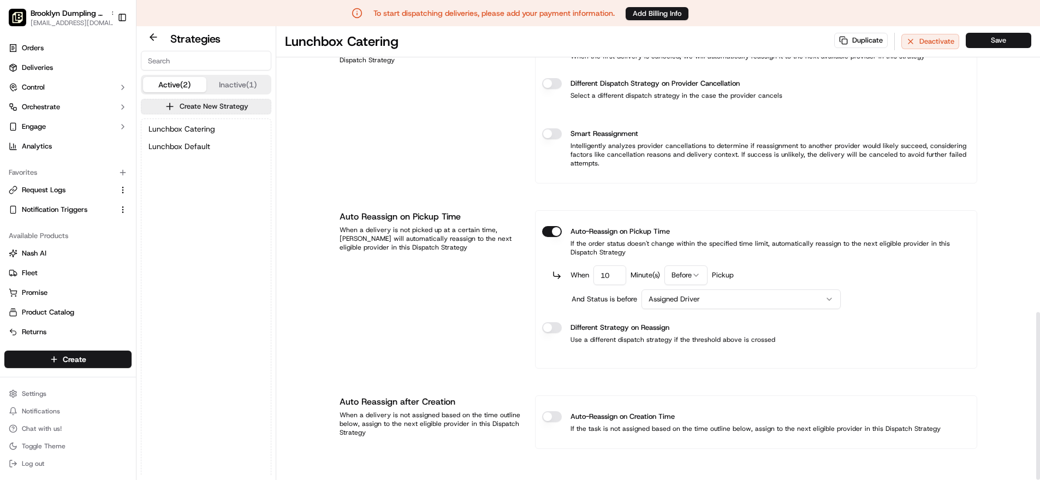
scroll to position [772, 0]
click at [992, 39] on button "Save" at bounding box center [997, 40] width 65 height 15
drag, startPoint x: 87, startPoint y: 19, endPoint x: 110, endPoint y: 73, distance: 58.9
click at [87, 20] on span "[EMAIL_ADDRESS][DOMAIN_NAME]" at bounding box center [74, 23] width 87 height 9
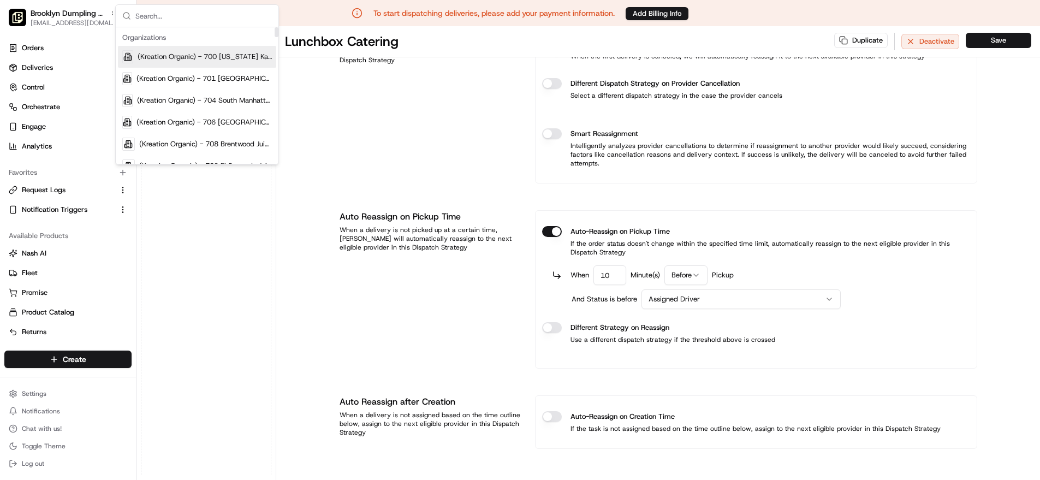
click at [158, 20] on input "text" at bounding box center [203, 16] width 136 height 22
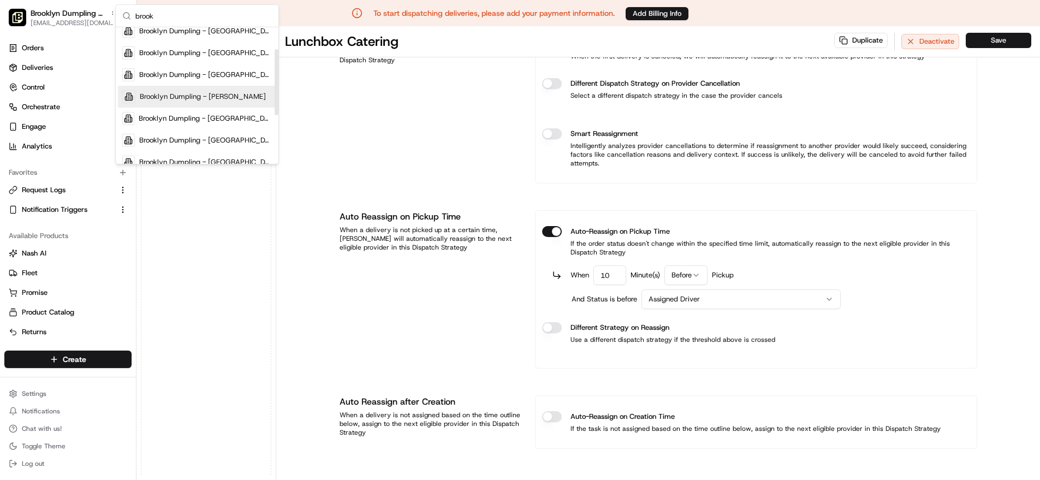
scroll to position [45, 0]
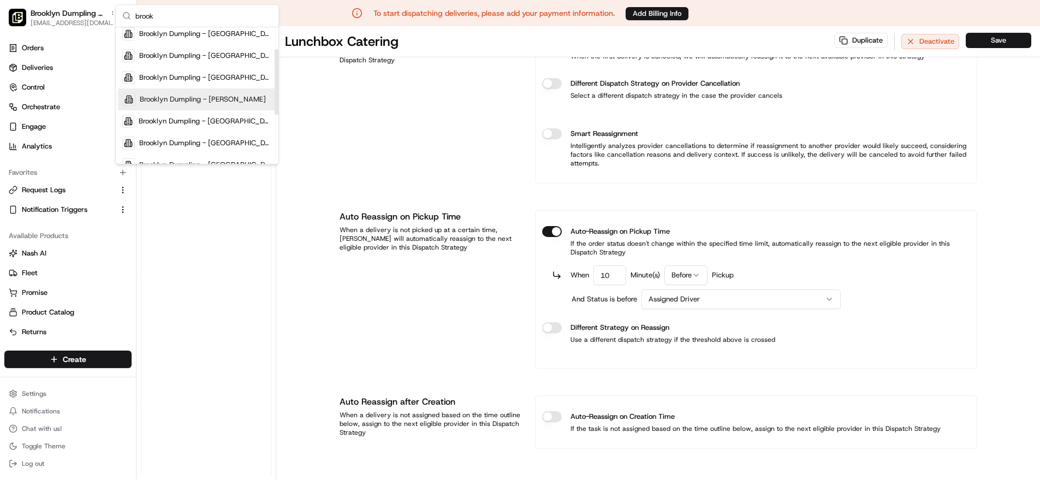
type input "brook"
click at [210, 96] on span "Brooklyn Dumpling - Sansom" at bounding box center [203, 99] width 126 height 10
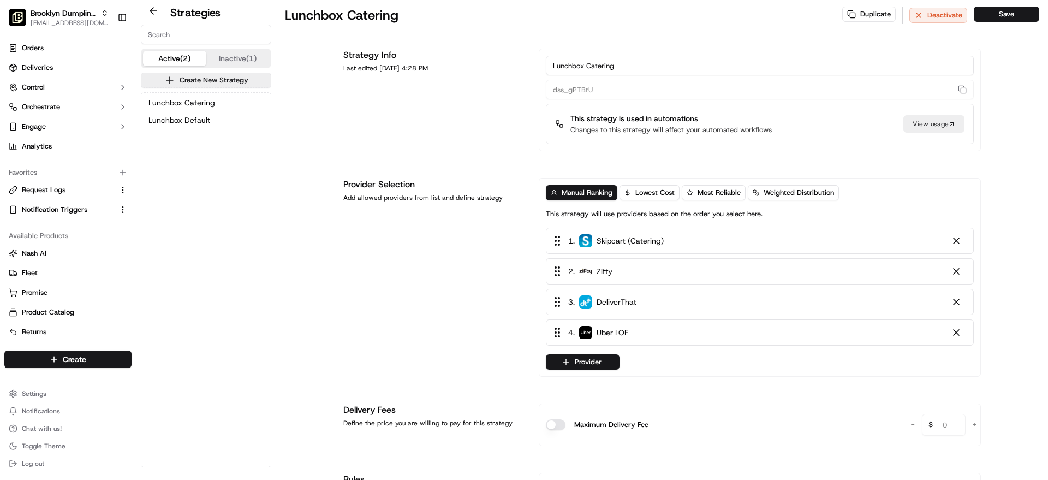
click at [559, 372] on div "Manual Ranking Lowest Cost Most Reliable Weighted Distribution This strategy wi…" at bounding box center [760, 277] width 442 height 199
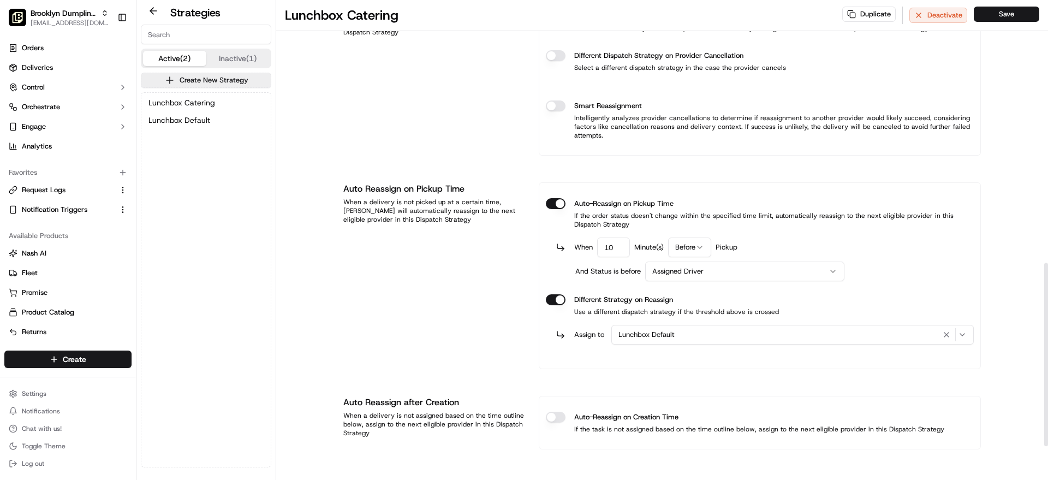
scroll to position [774, 0]
click at [562, 297] on button "Different Strategy on Reassign" at bounding box center [556, 299] width 20 height 11
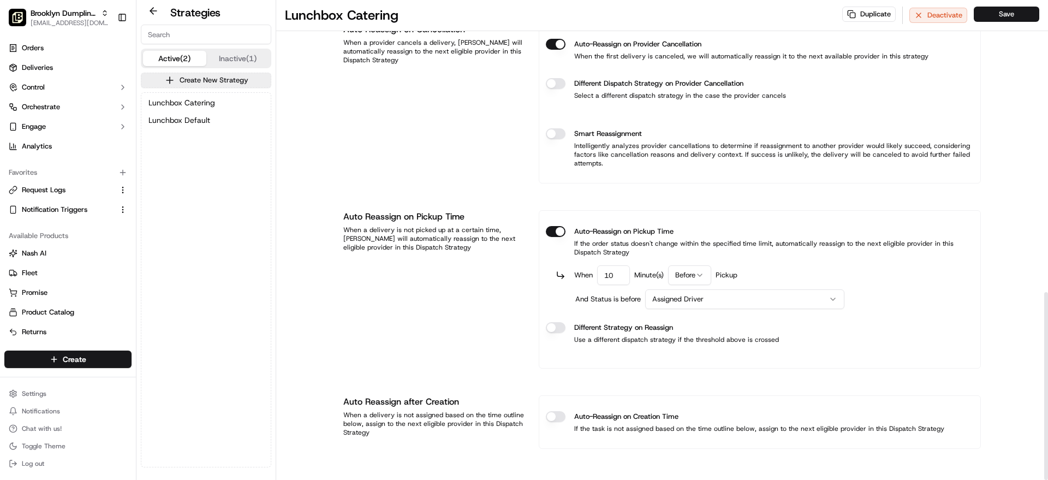
scroll to position [746, 0]
click at [999, 12] on button "Save" at bounding box center [1006, 14] width 65 height 15
click at [1009, 14] on button "Save" at bounding box center [1006, 14] width 65 height 15
click at [69, 26] on span "[EMAIL_ADDRESS][DOMAIN_NAME]" at bounding box center [70, 23] width 78 height 9
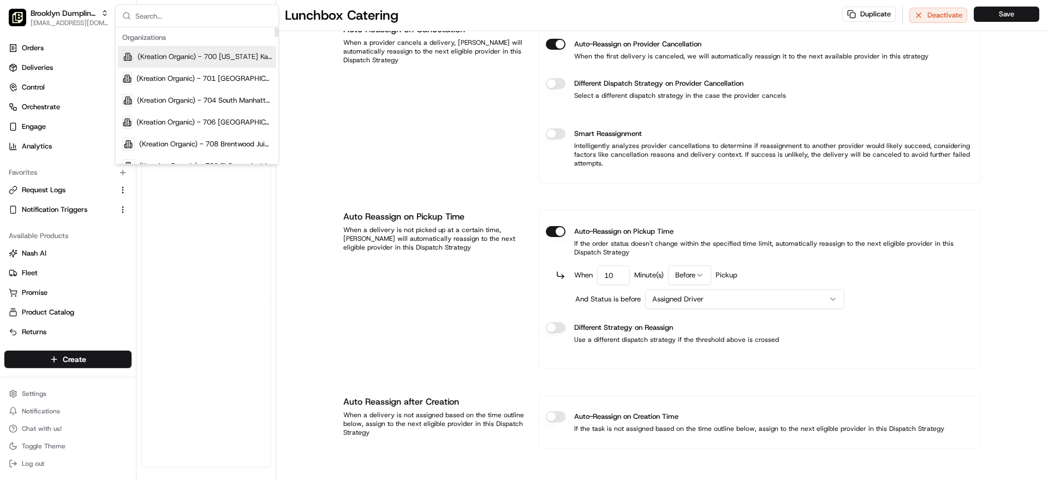
click at [210, 5] on input "text" at bounding box center [203, 16] width 136 height 22
click at [153, 19] on input "text" at bounding box center [203, 16] width 136 height 22
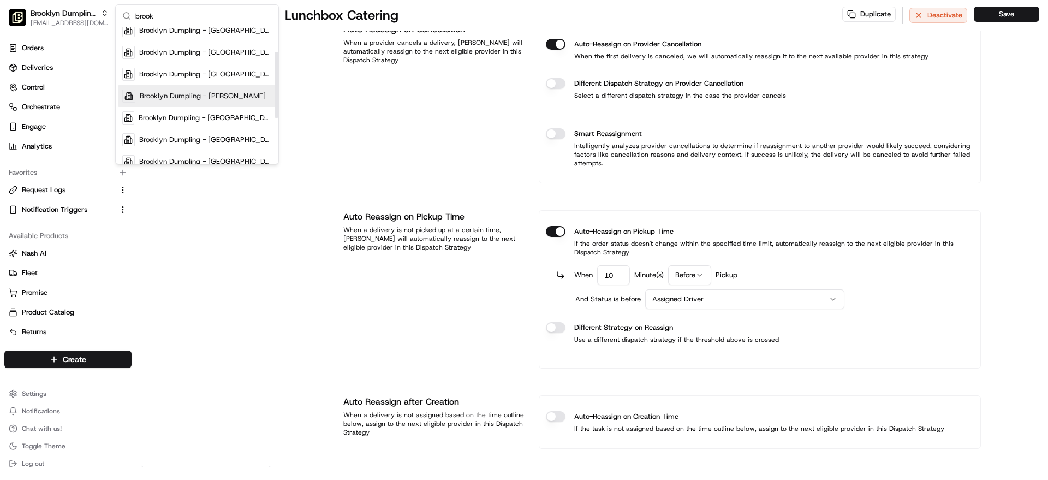
scroll to position [57, 0]
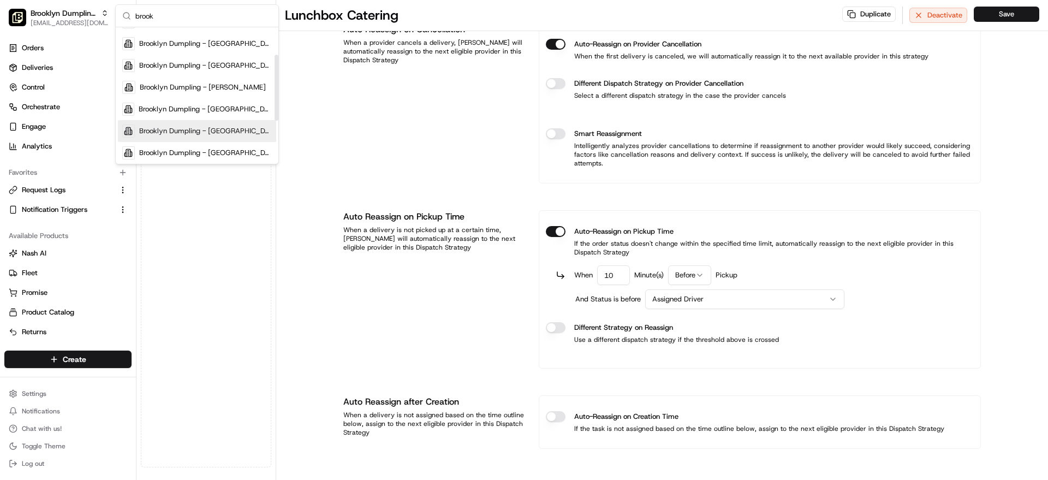
type input "brook"
click at [176, 113] on span "Brooklyn Dumpling - South St." at bounding box center [205, 109] width 133 height 10
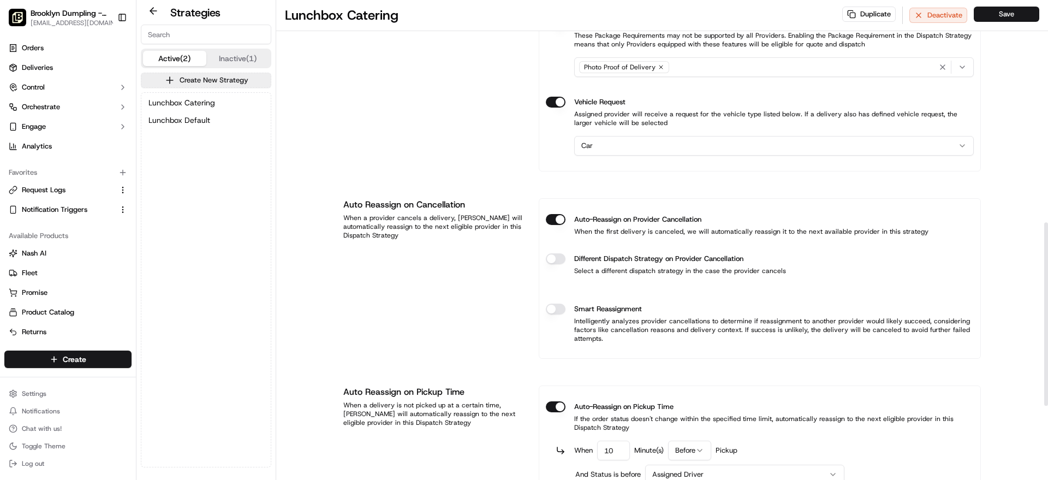
scroll to position [581, 0]
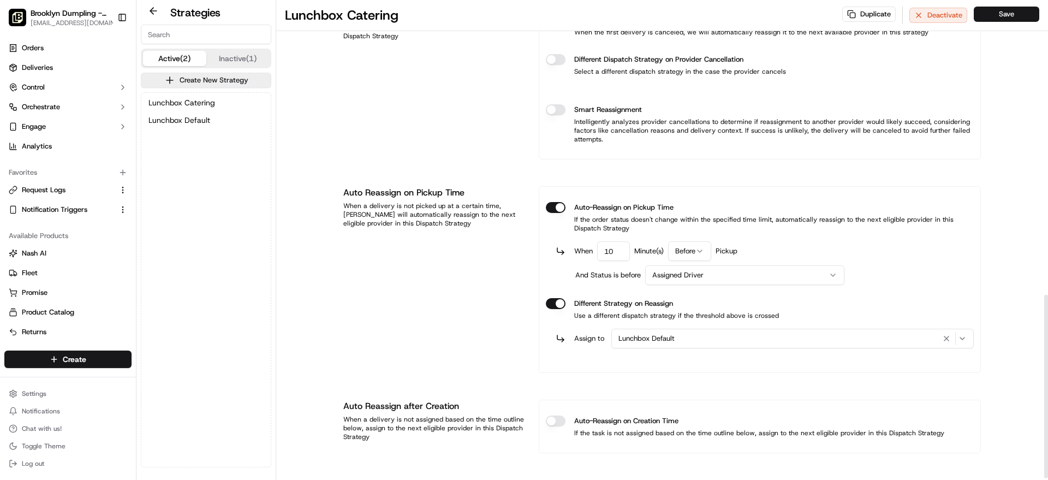
click at [563, 304] on button "Different Strategy on Reassign" at bounding box center [556, 303] width 20 height 11
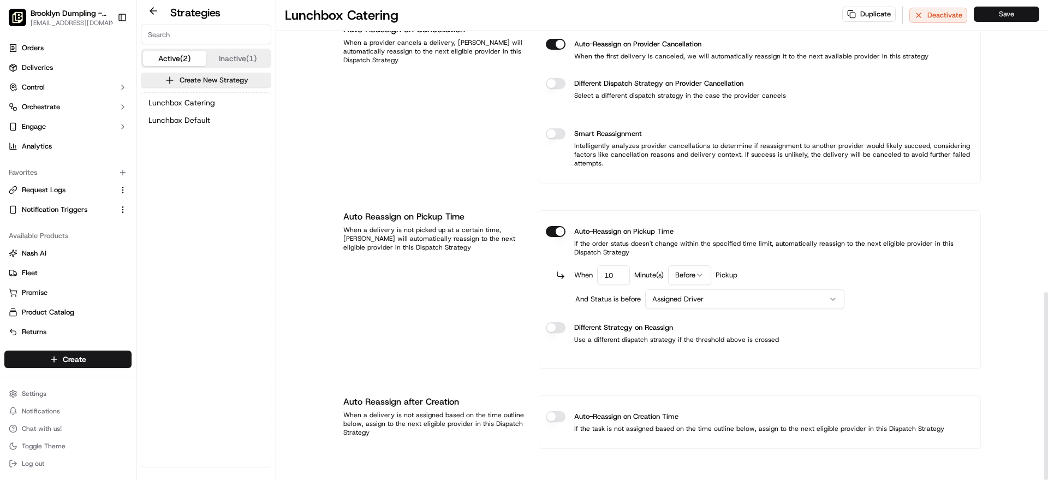
click at [1012, 17] on button "Save" at bounding box center [1006, 14] width 65 height 15
click at [67, 19] on span "[EMAIL_ADDRESS][DOMAIN_NAME]" at bounding box center [75, 23] width 89 height 9
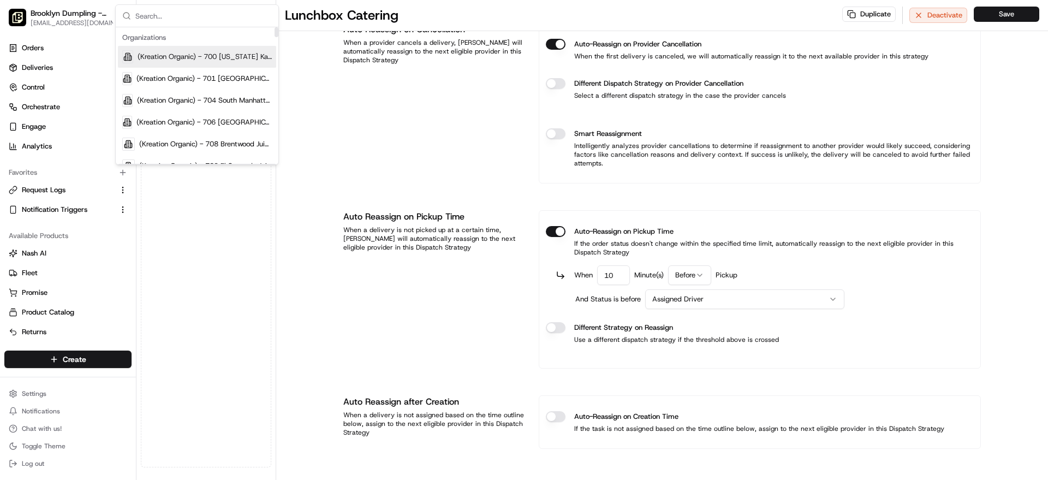
click at [188, 17] on input "text" at bounding box center [203, 16] width 136 height 22
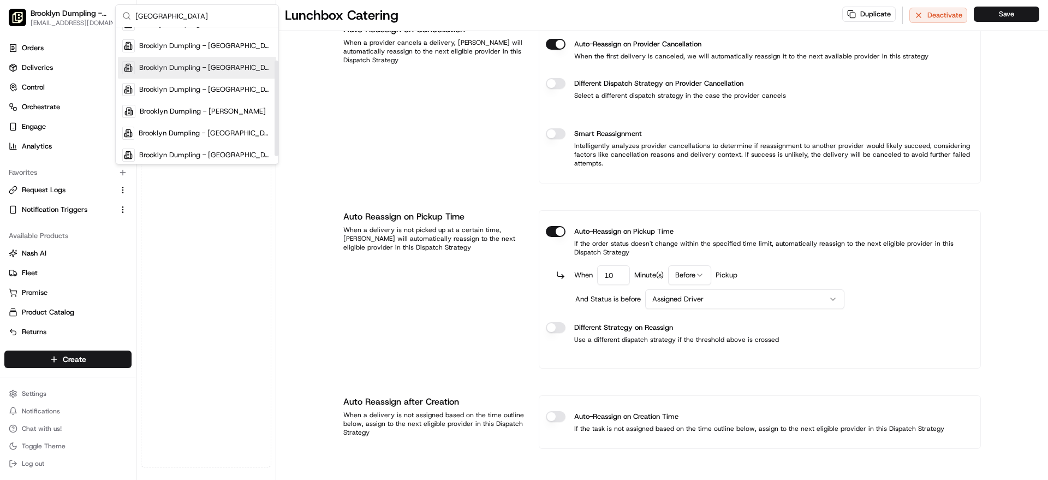
scroll to position [59, 0]
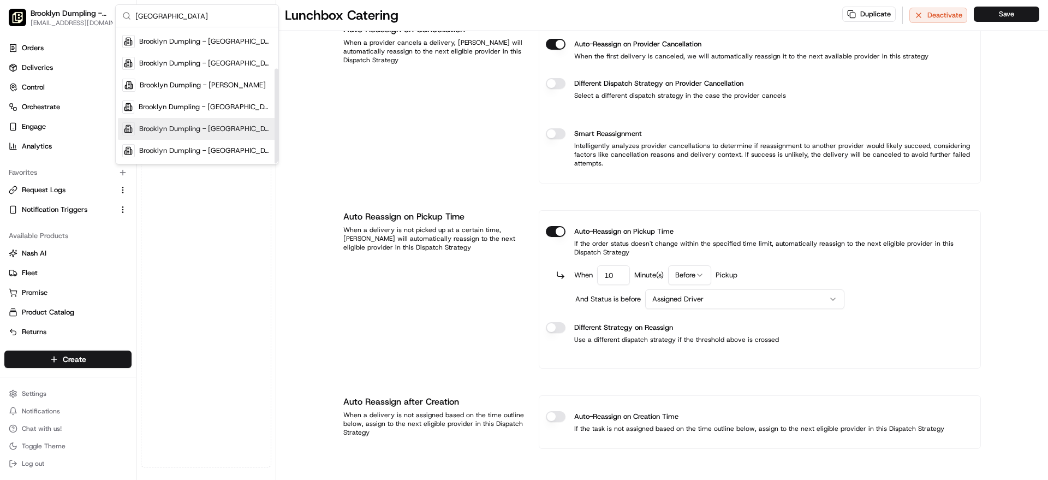
type input "brooklyn"
click at [182, 126] on span "Brooklyn Dumpling - Upper East Side" at bounding box center [205, 129] width 133 height 10
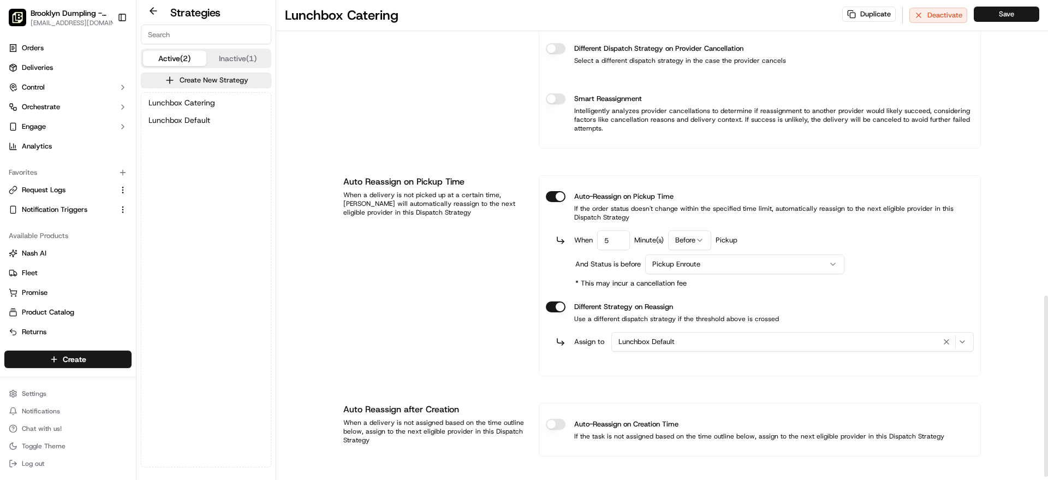
click at [559, 309] on button "Different Strategy on Reassign" at bounding box center [556, 306] width 20 height 11
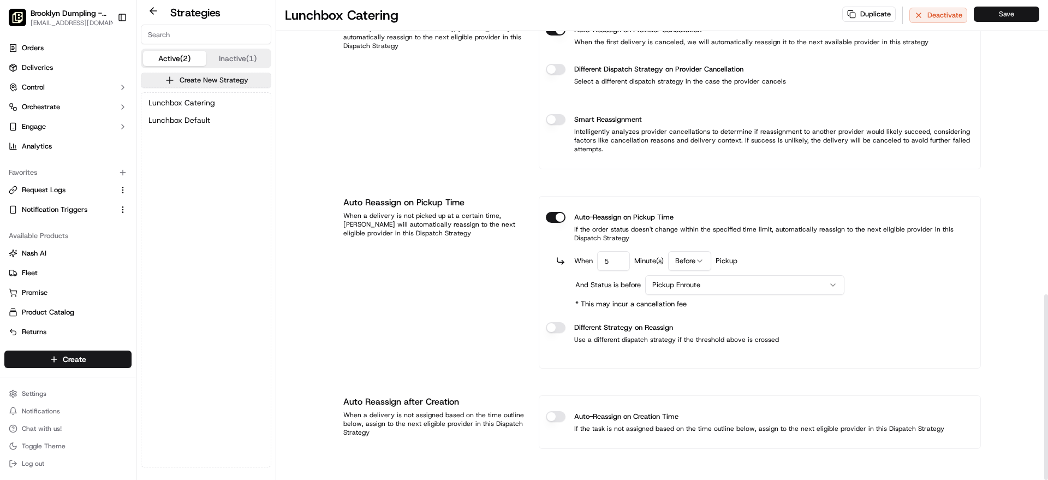
click at [1020, 15] on button "Save" at bounding box center [1006, 14] width 65 height 15
click at [211, 104] on span "Lunchbox Catering" at bounding box center [181, 102] width 67 height 11
click at [98, 19] on span "[EMAIL_ADDRESS][DOMAIN_NAME]" at bounding box center [74, 23] width 87 height 9
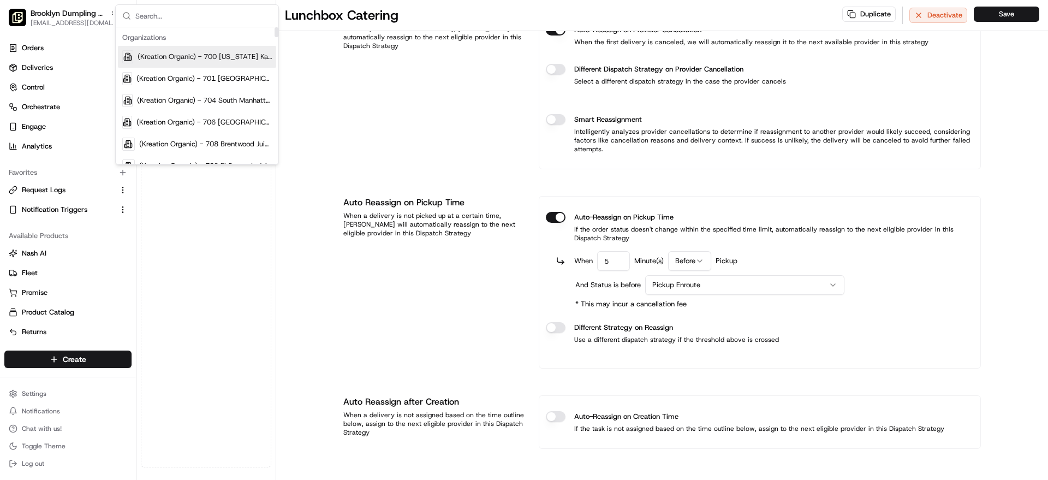
click at [208, 7] on input "text" at bounding box center [203, 16] width 136 height 22
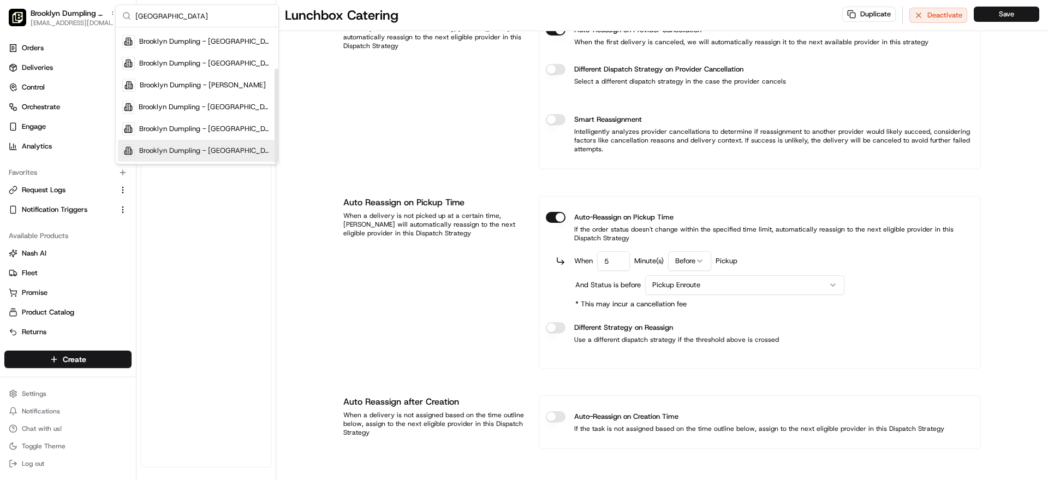
type input "brooklyn"
click at [225, 154] on span "Brooklyn Dumpling - [GEOGRAPHIC_DATA]" at bounding box center [205, 151] width 133 height 10
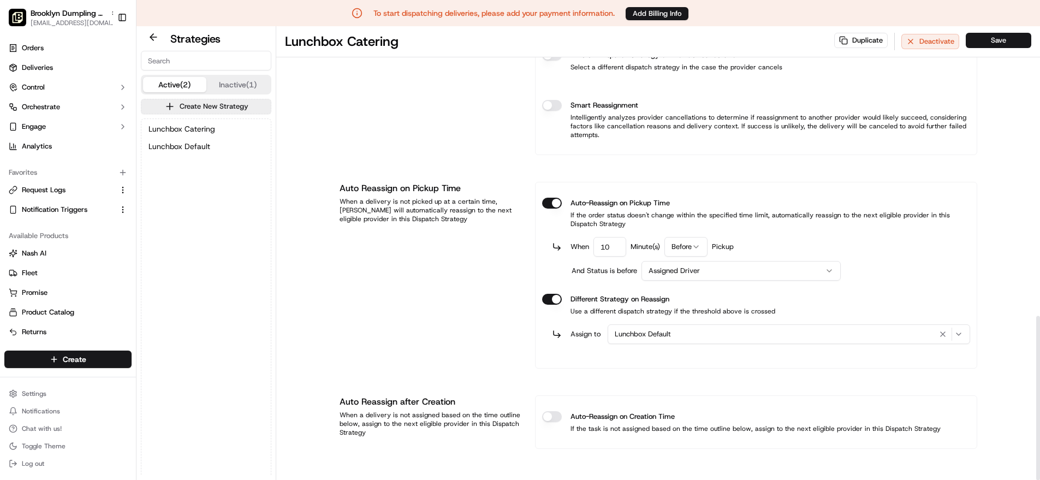
scroll to position [26, 0]
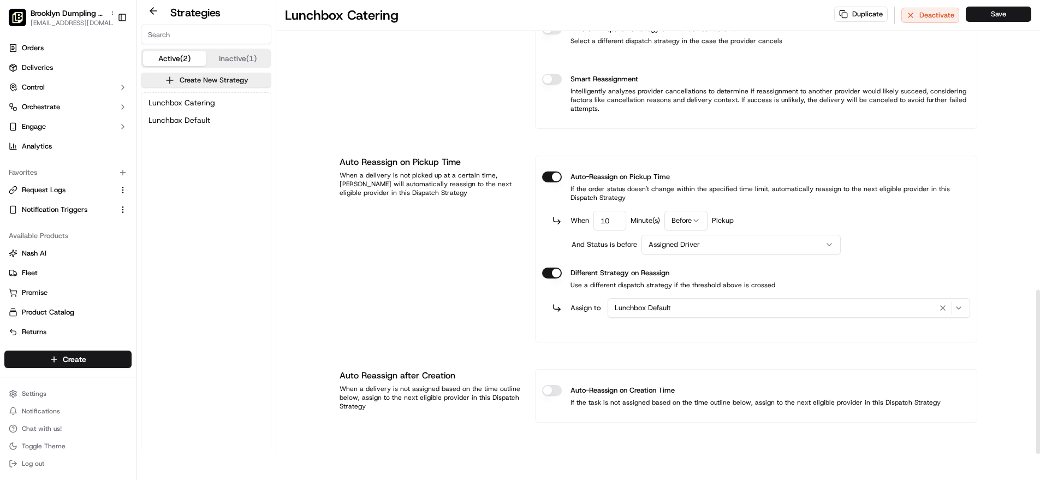
click at [554, 273] on button "Different Strategy on Reassign" at bounding box center [552, 272] width 20 height 11
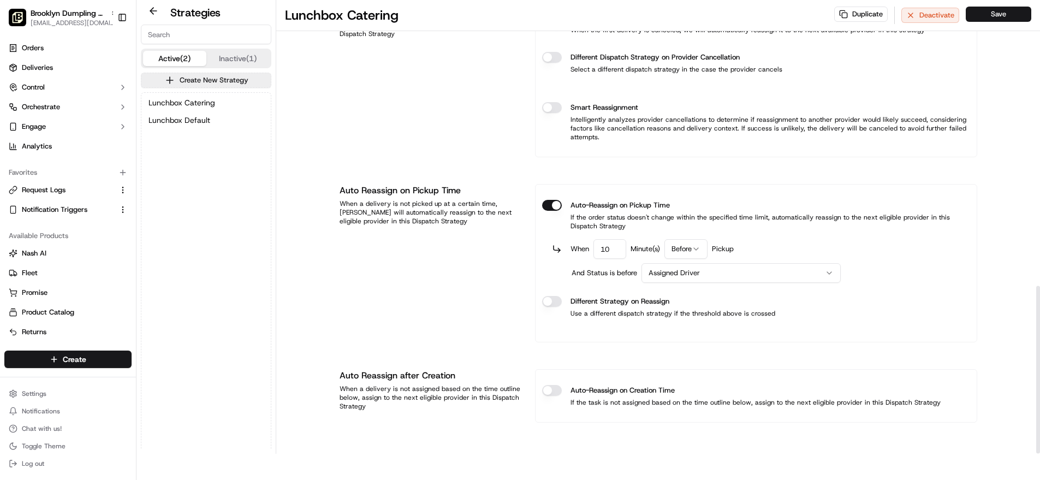
scroll to position [772, 0]
click at [983, 15] on button "Save" at bounding box center [997, 14] width 65 height 15
click at [1002, 11] on button "Save" at bounding box center [997, 14] width 65 height 15
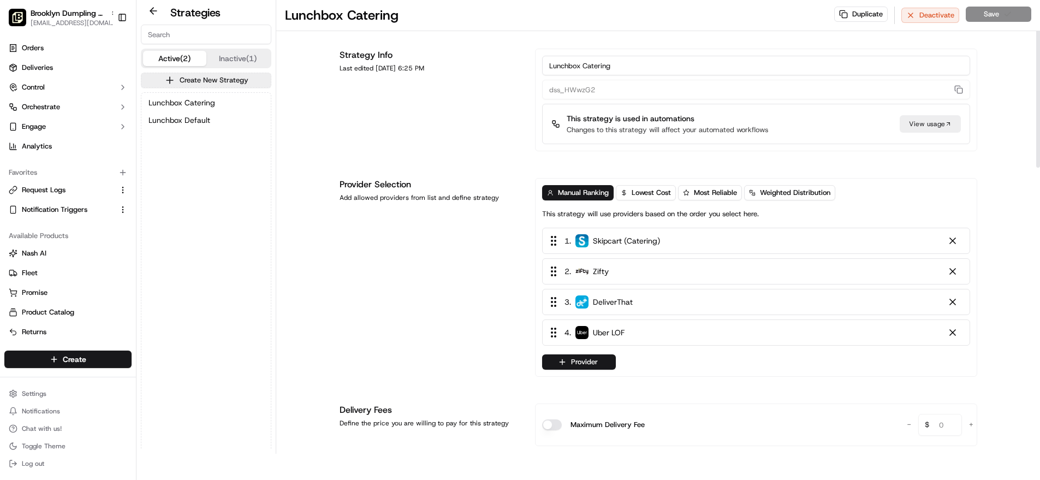
scroll to position [0, 0]
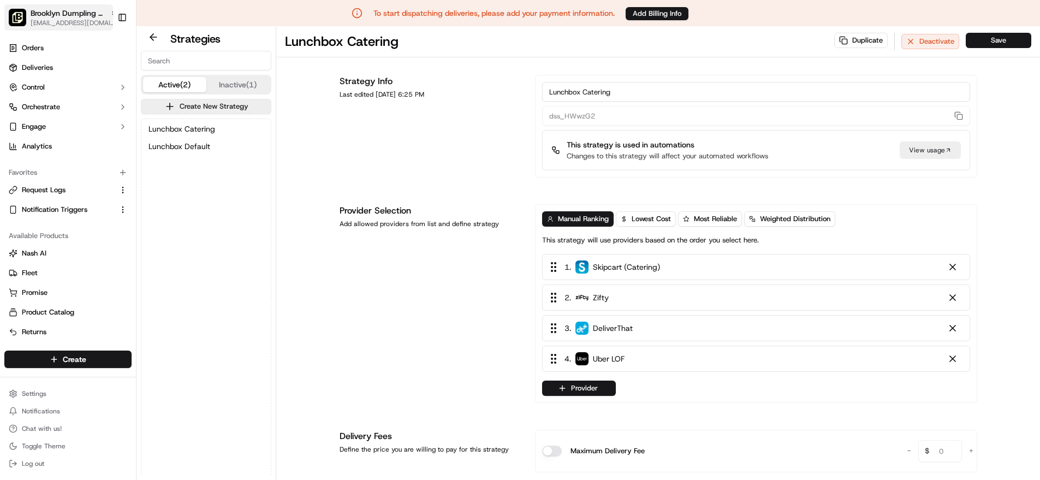
click at [93, 21] on span "[EMAIL_ADDRESS][DOMAIN_NAME]" at bounding box center [74, 23] width 87 height 9
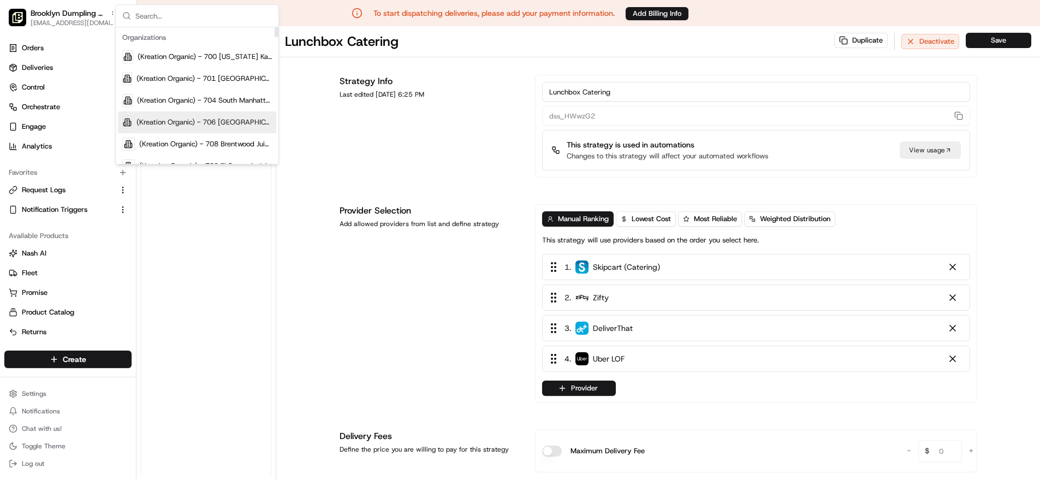
click at [209, 258] on div "Lunchbox Catering Lunchbox Default" at bounding box center [205, 306] width 129 height 374
